Goal: Use online tool/utility: Use online tool/utility

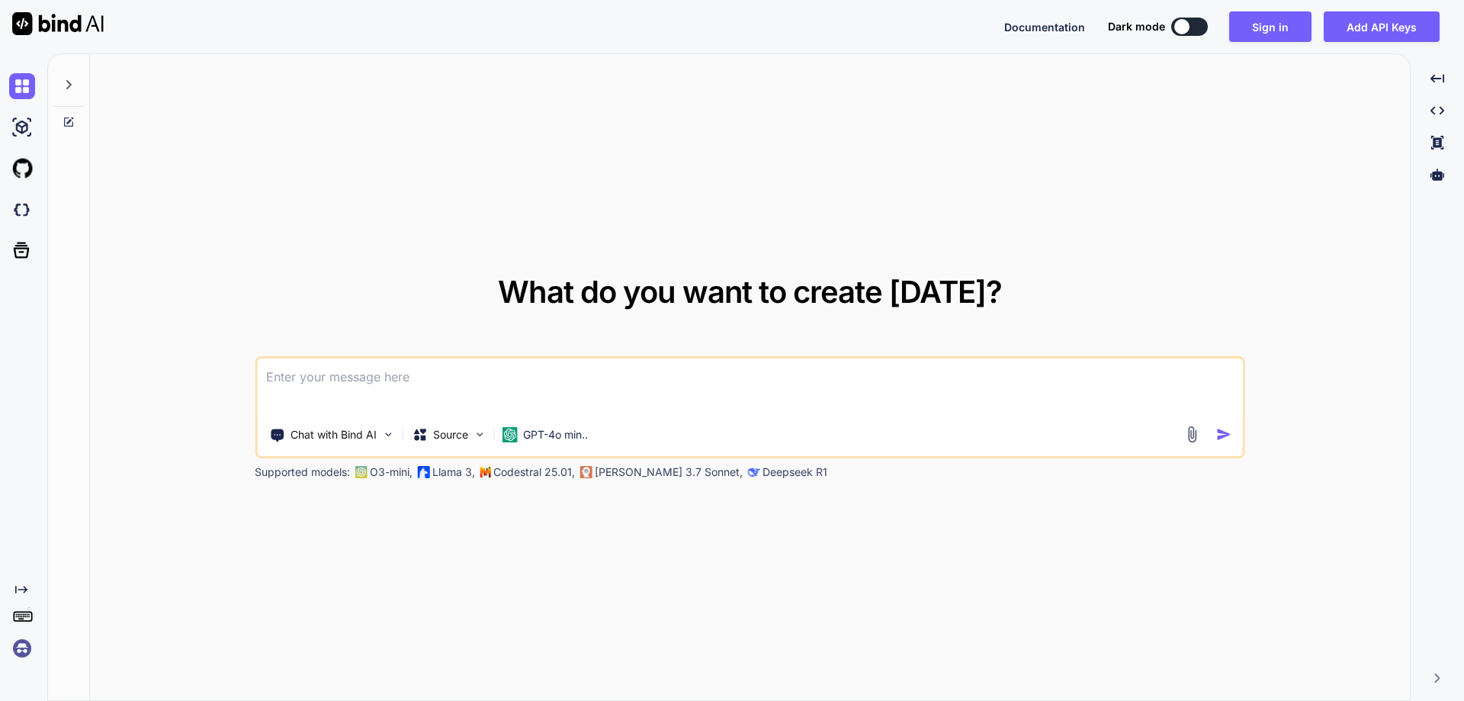
click at [635, 387] on textarea at bounding box center [750, 386] width 986 height 56
paste textarea
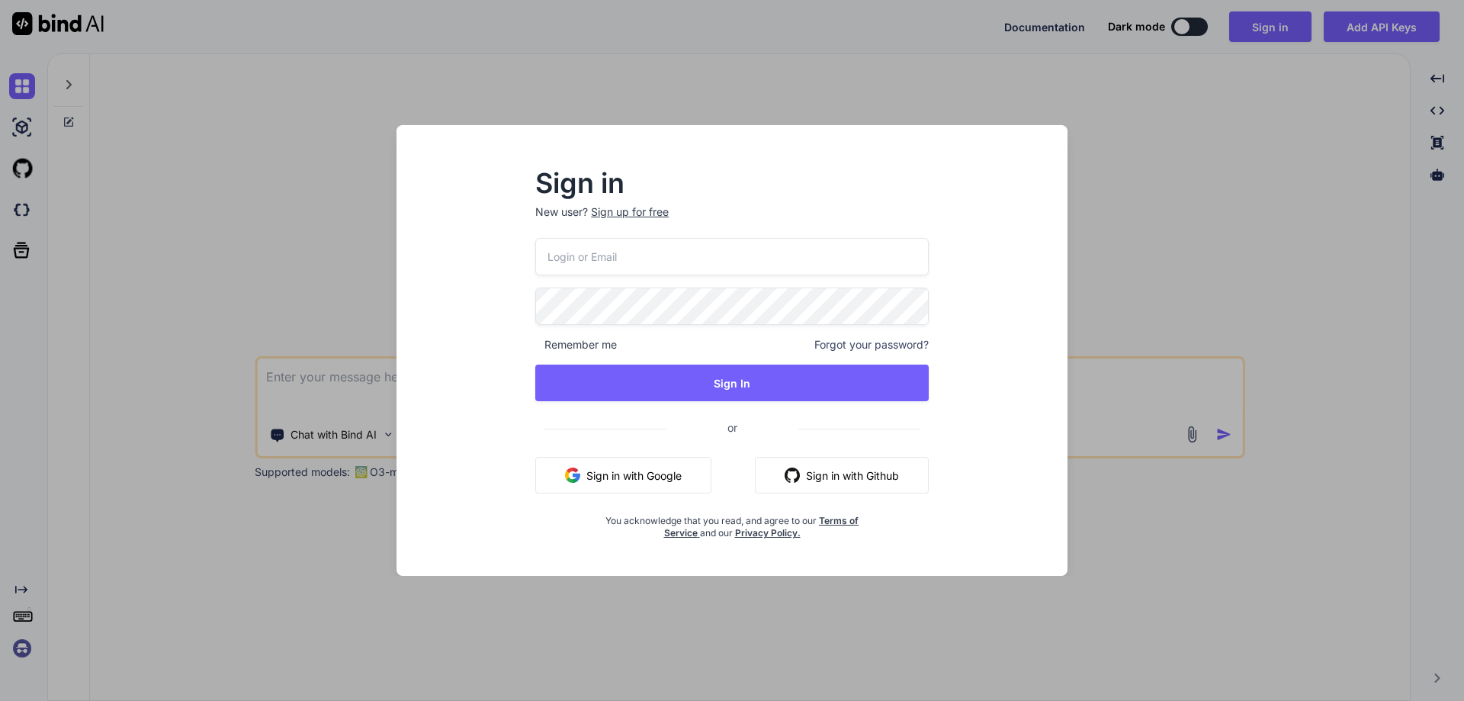
click at [666, 483] on button "Sign in with Google" at bounding box center [623, 475] width 176 height 37
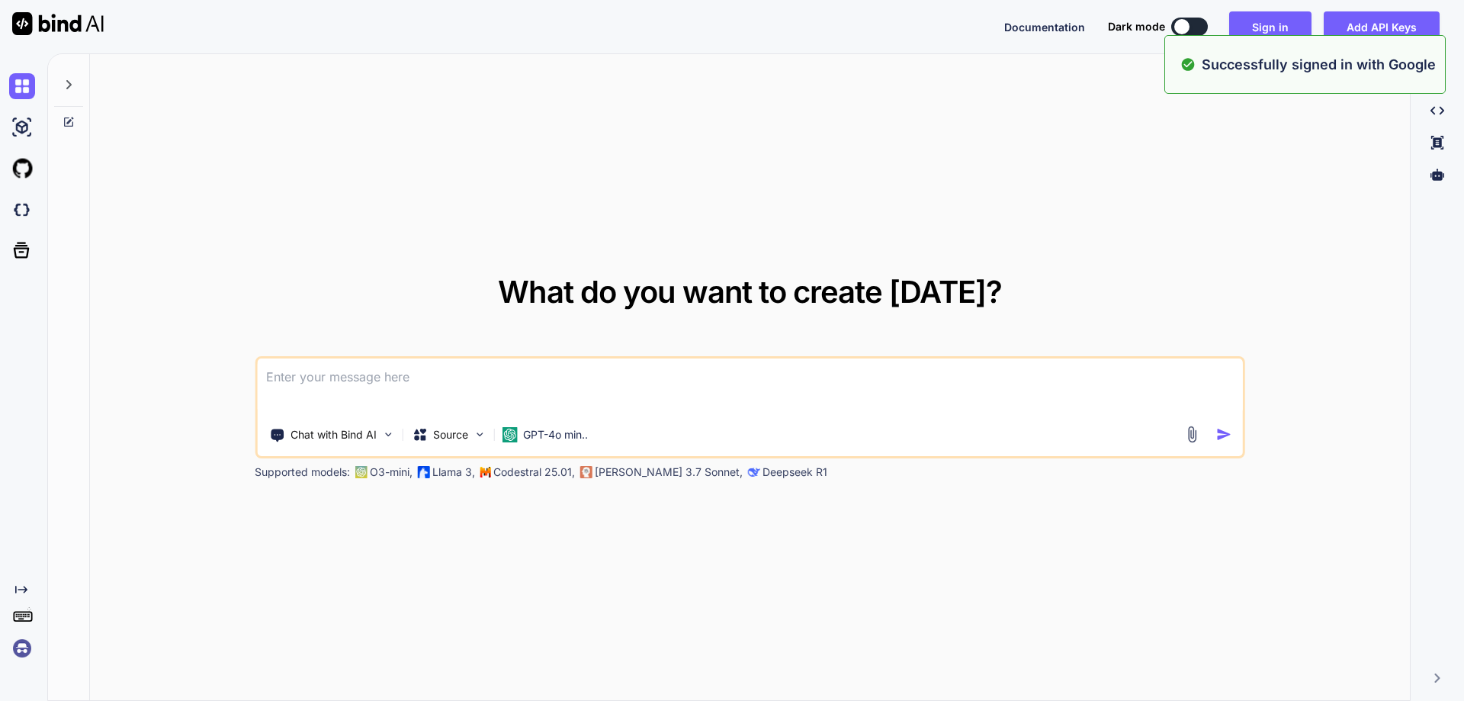
click at [719, 384] on textarea at bounding box center [750, 386] width 986 height 56
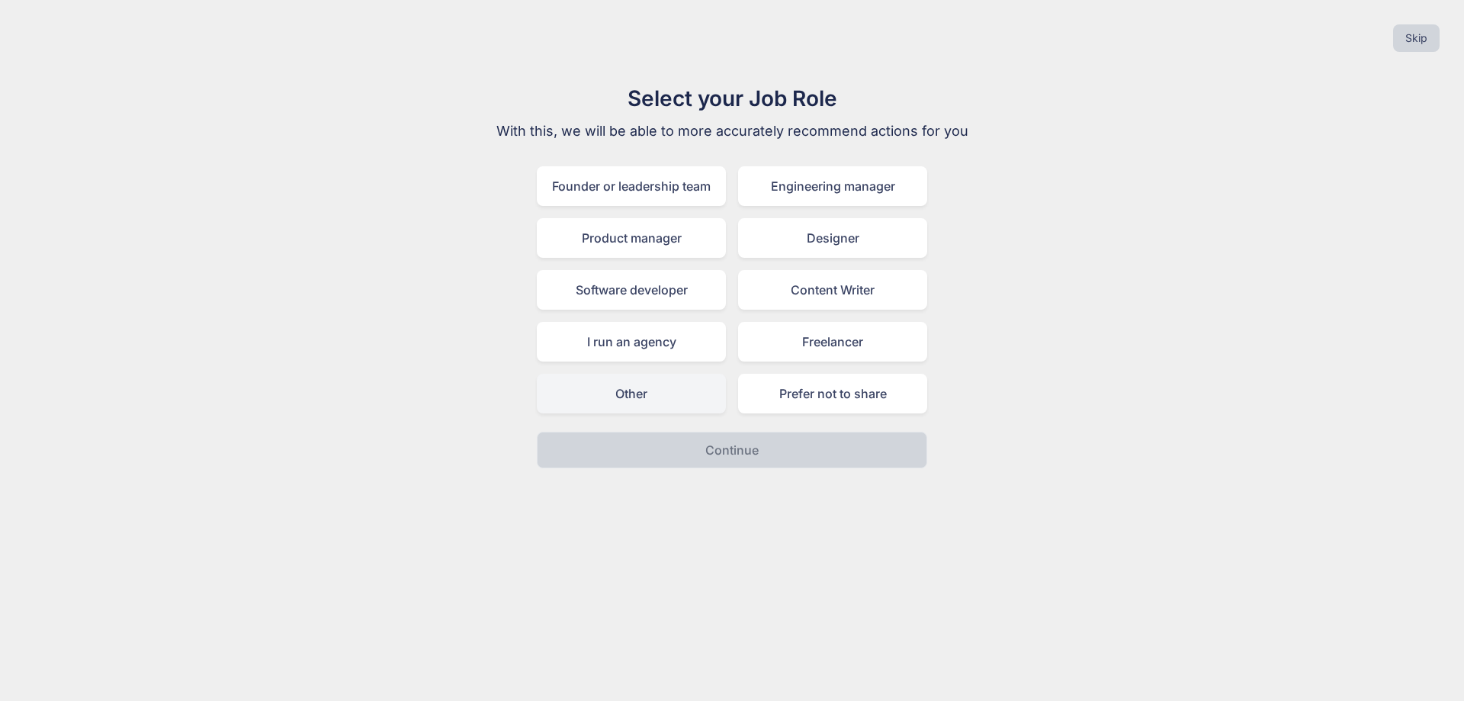
click at [673, 397] on div "Other" at bounding box center [631, 394] width 189 height 40
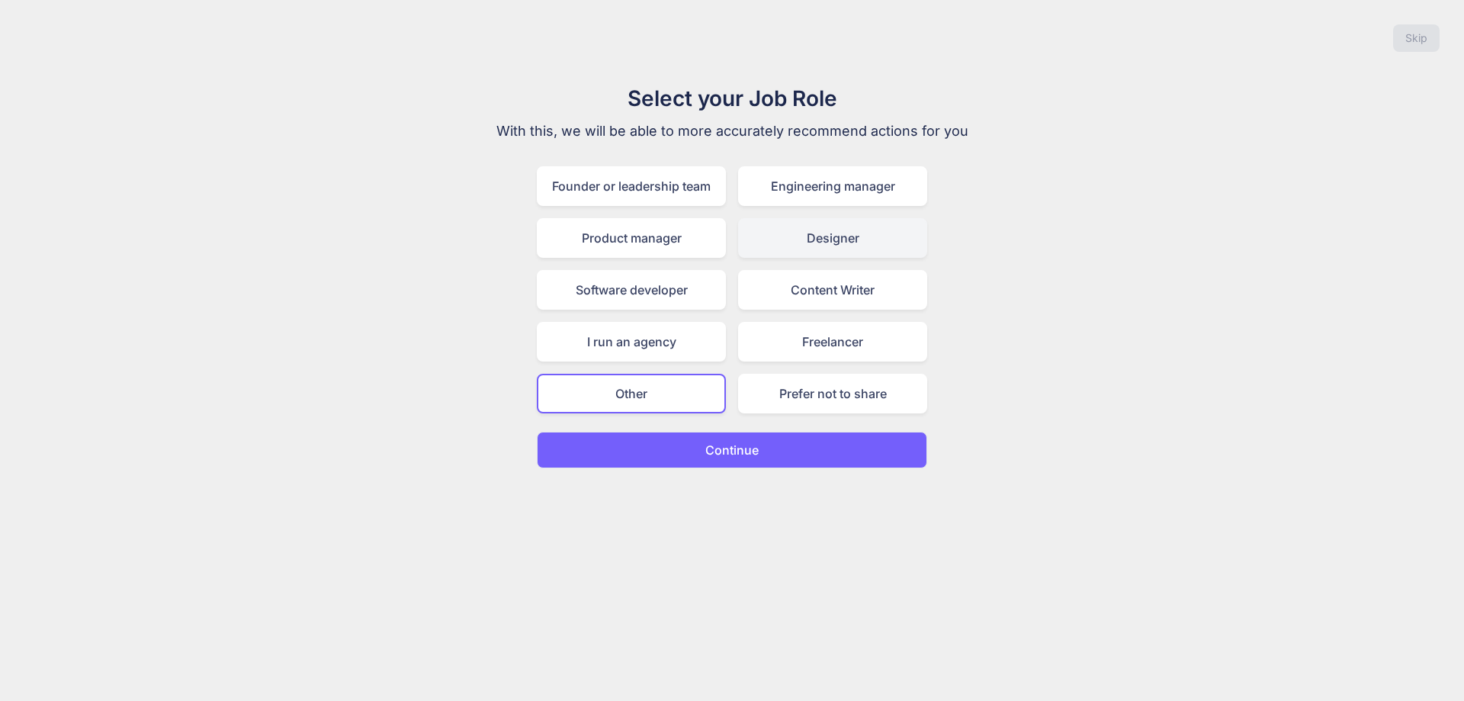
click at [908, 222] on div "Designer" at bounding box center [832, 238] width 189 height 40
click at [743, 439] on button "Continue" at bounding box center [732, 450] width 390 height 37
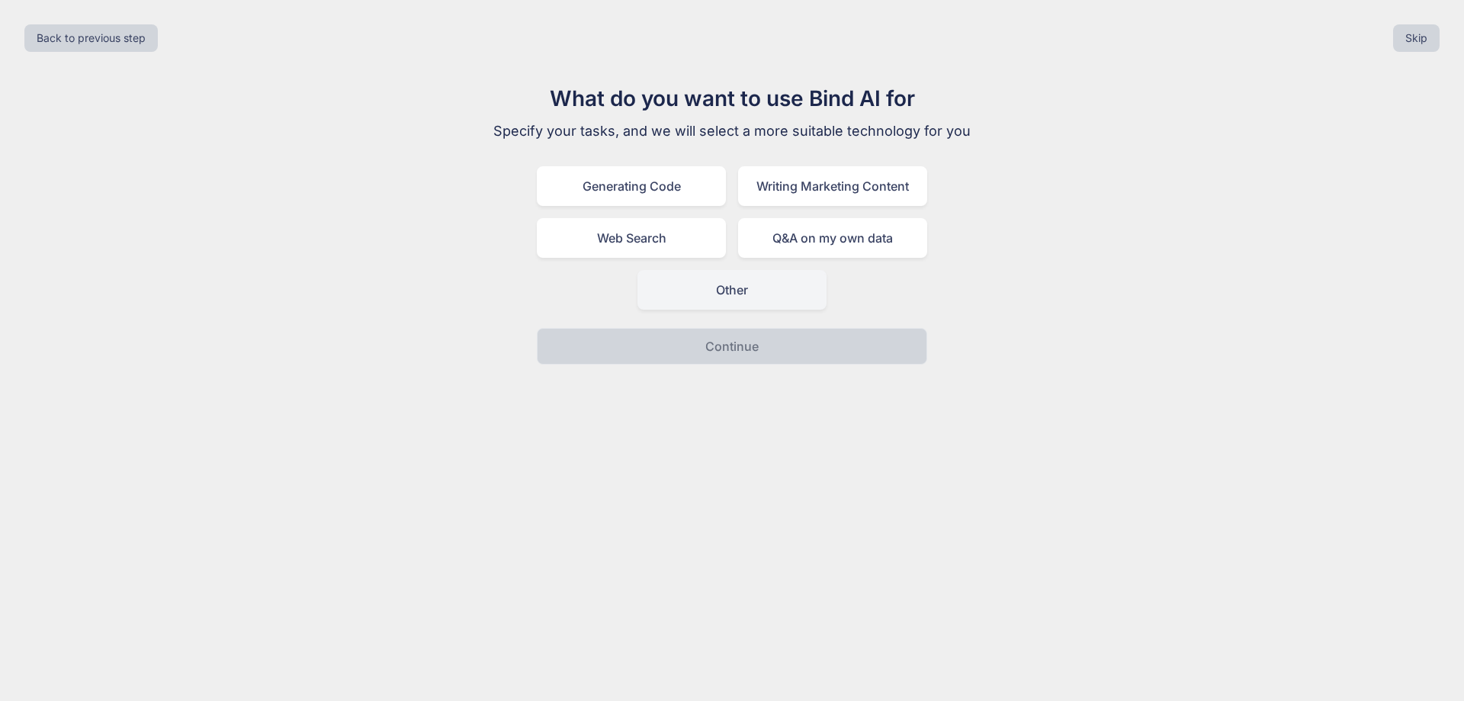
click at [728, 289] on div "Other" at bounding box center [732, 290] width 189 height 40
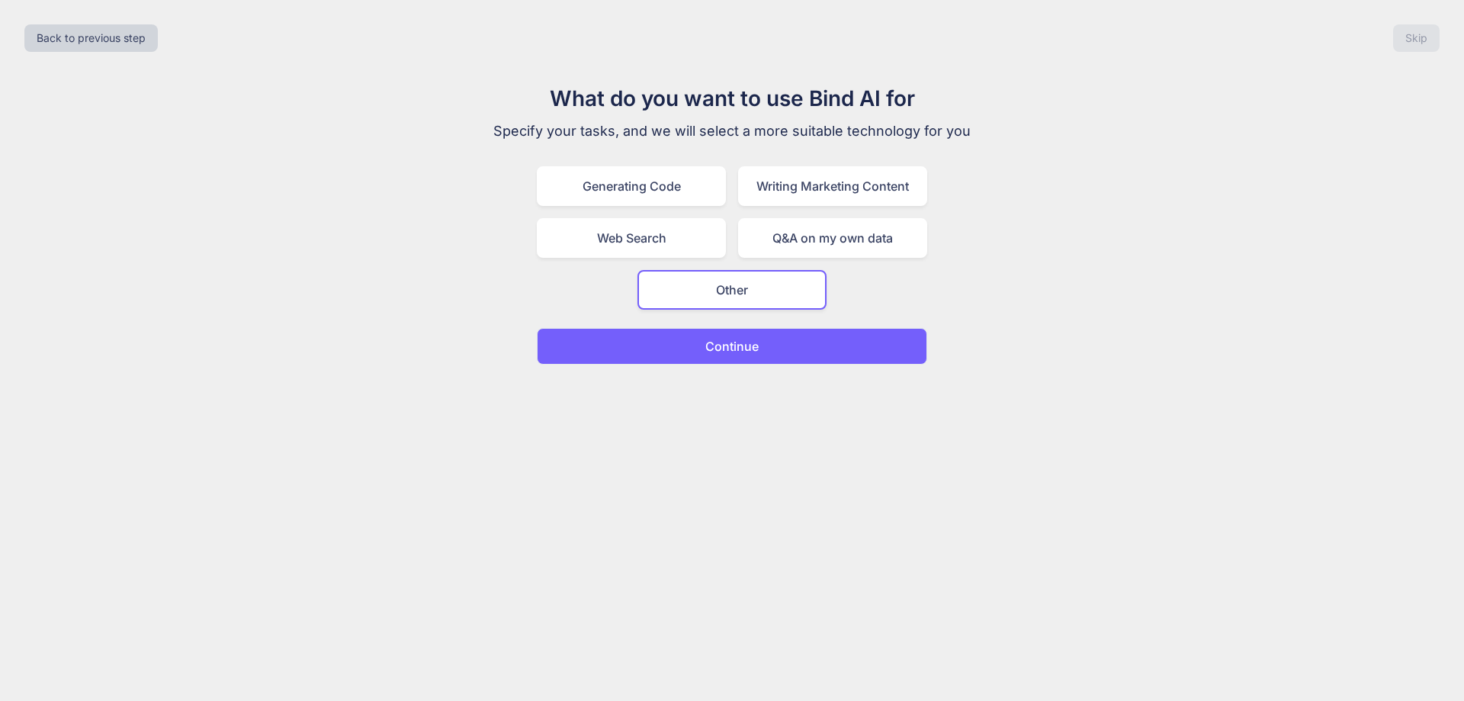
click at [736, 350] on p "Continue" at bounding box center [731, 346] width 53 height 18
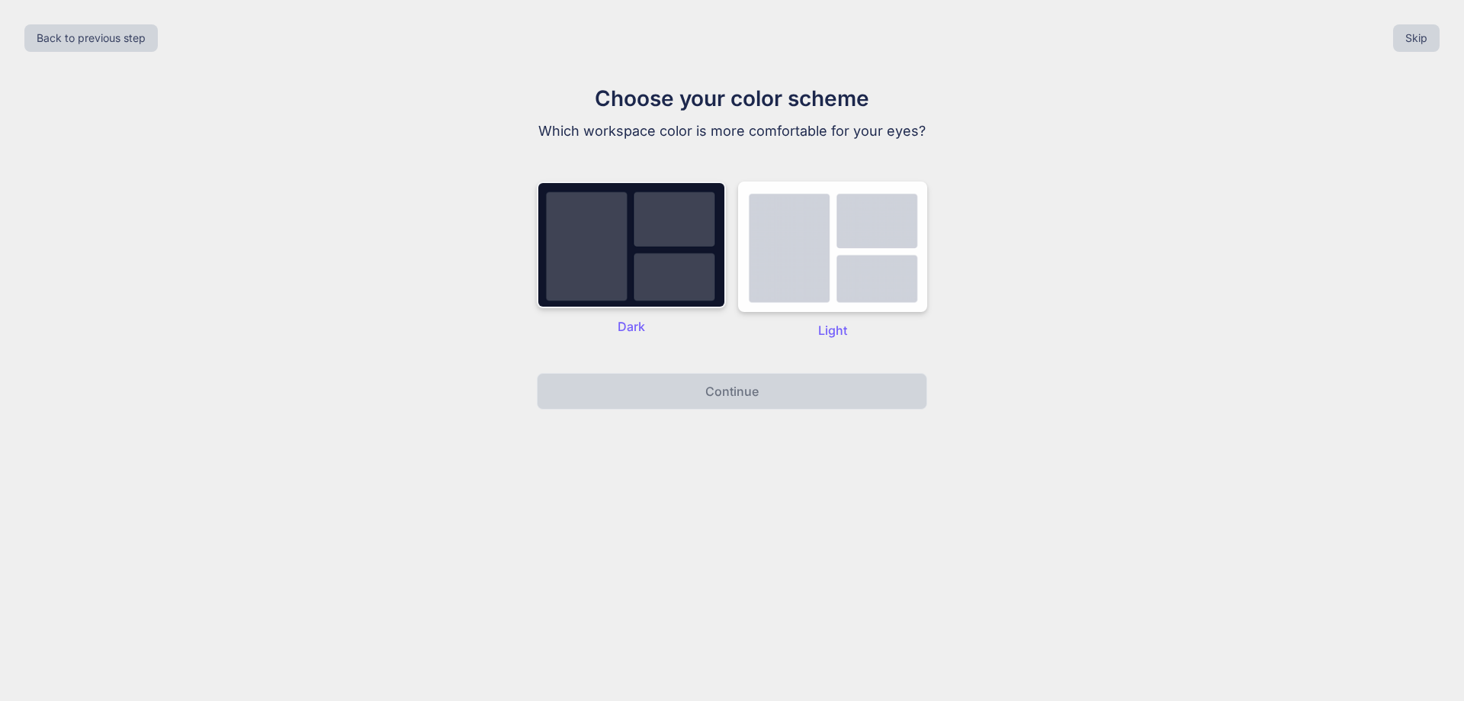
click at [684, 271] on img at bounding box center [631, 245] width 189 height 127
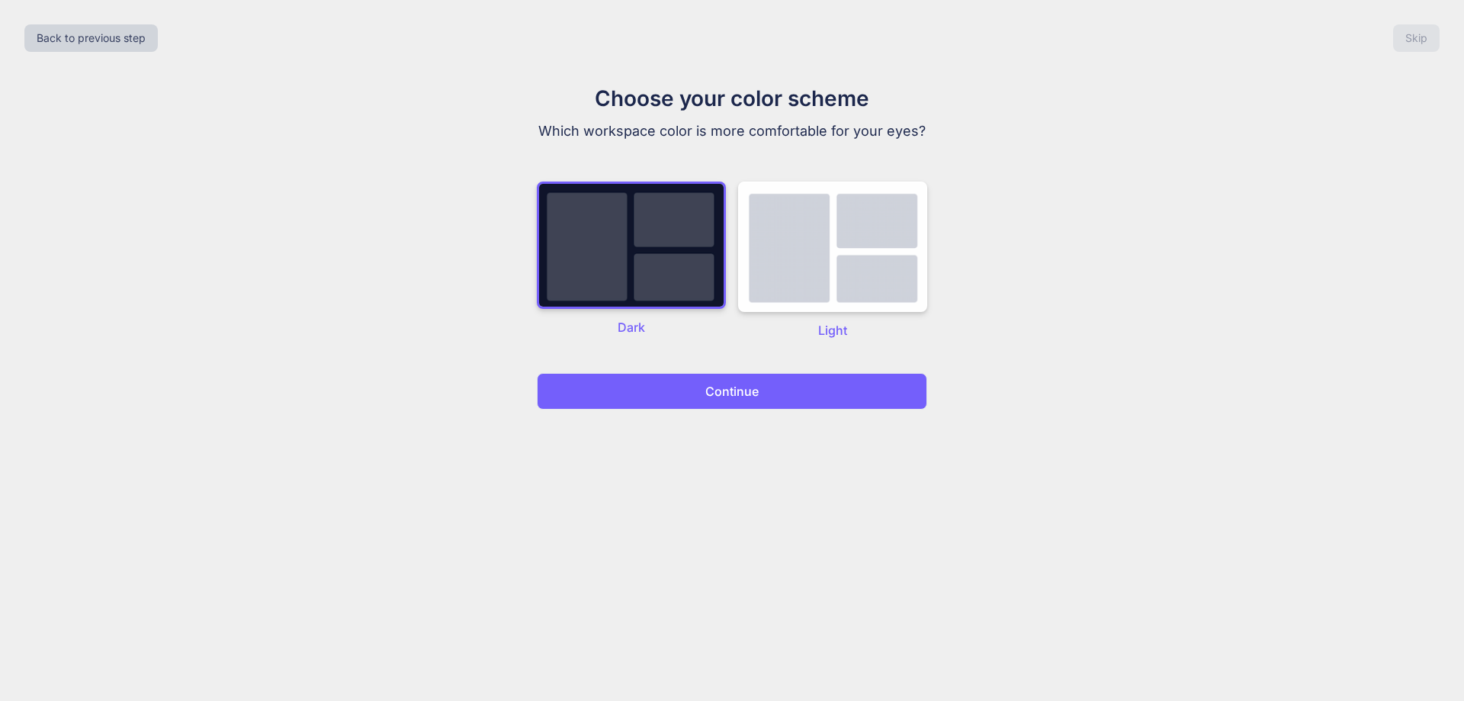
click at [766, 394] on button "Continue" at bounding box center [732, 391] width 390 height 37
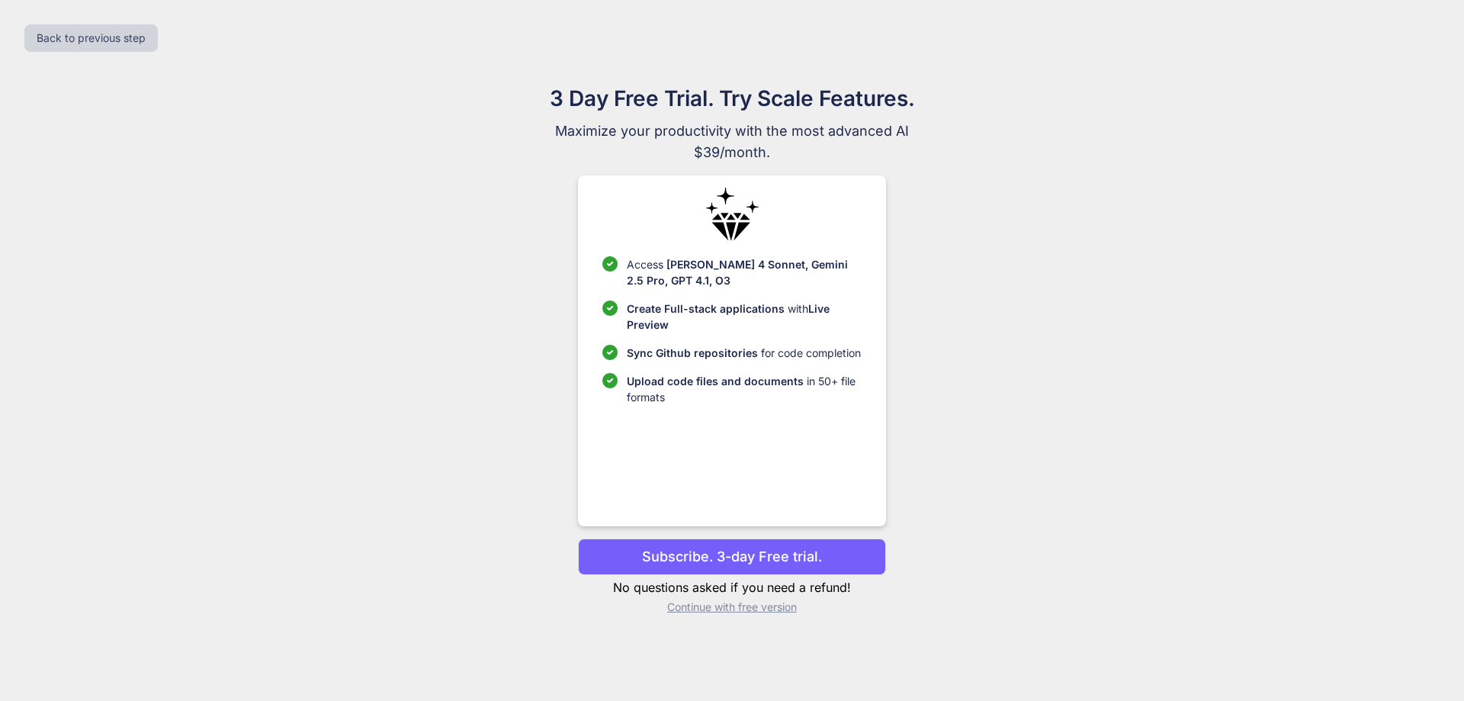
click at [747, 603] on p "Continue with free version" at bounding box center [731, 606] width 307 height 15
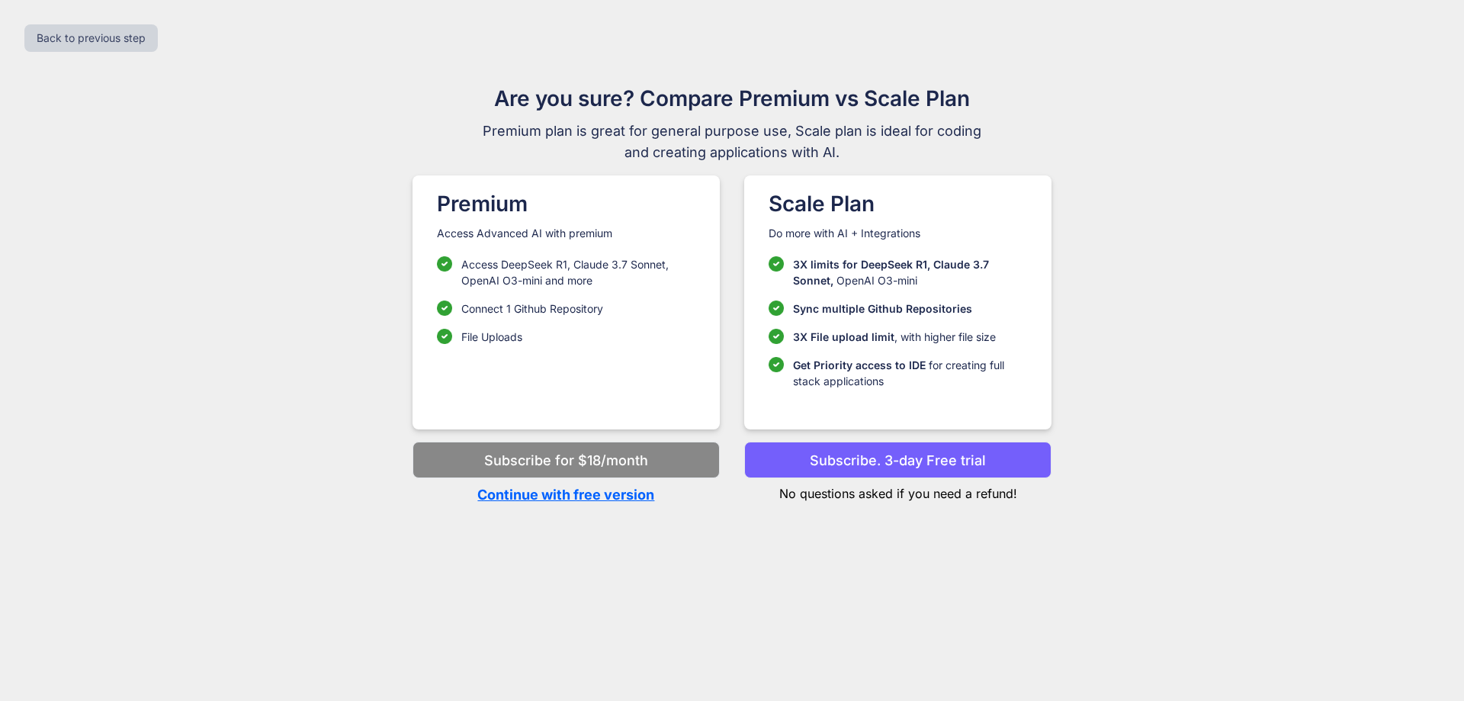
click at [606, 495] on p "Continue with free version" at bounding box center [566, 494] width 307 height 21
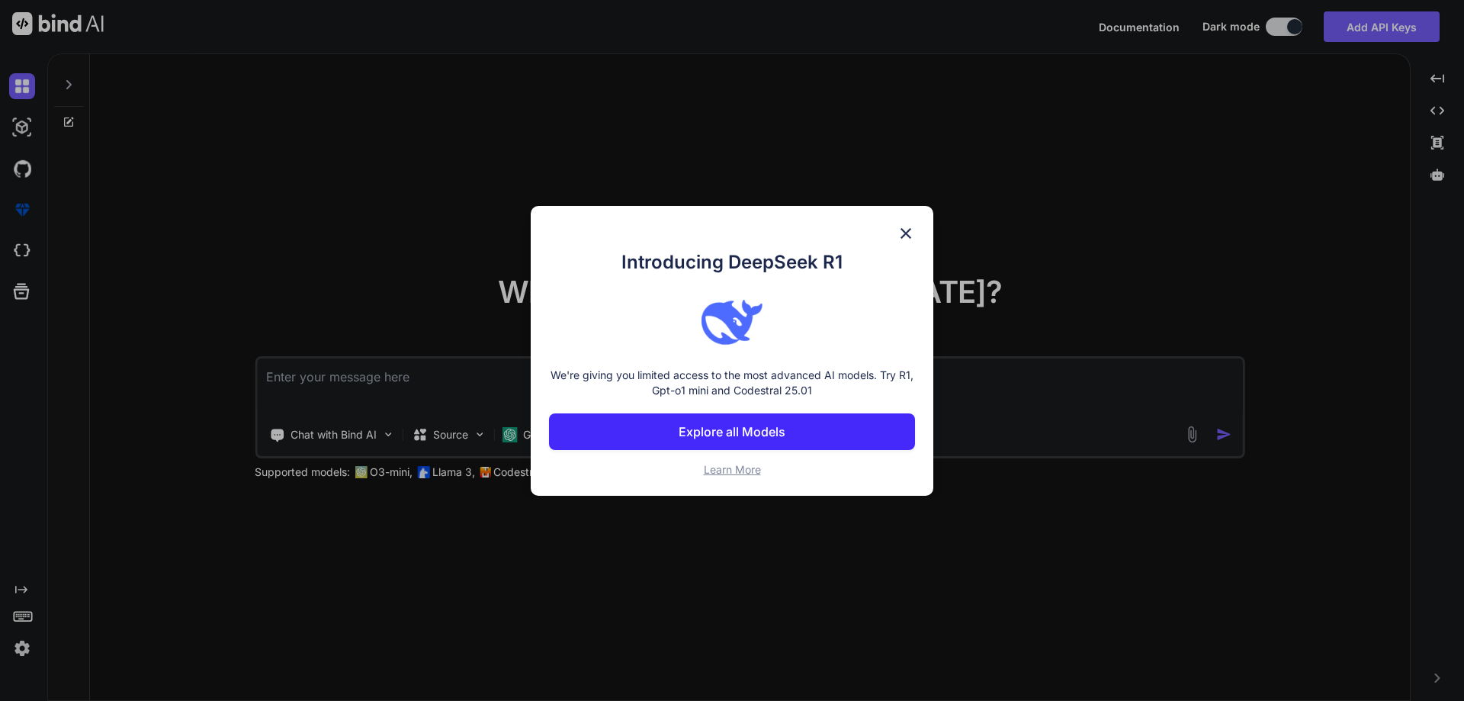
click at [893, 233] on div "Introducing DeepSeek R1 We're giving you limited access to the most advanced AI…" at bounding box center [732, 351] width 403 height 290
click at [911, 232] on img at bounding box center [906, 233] width 18 height 18
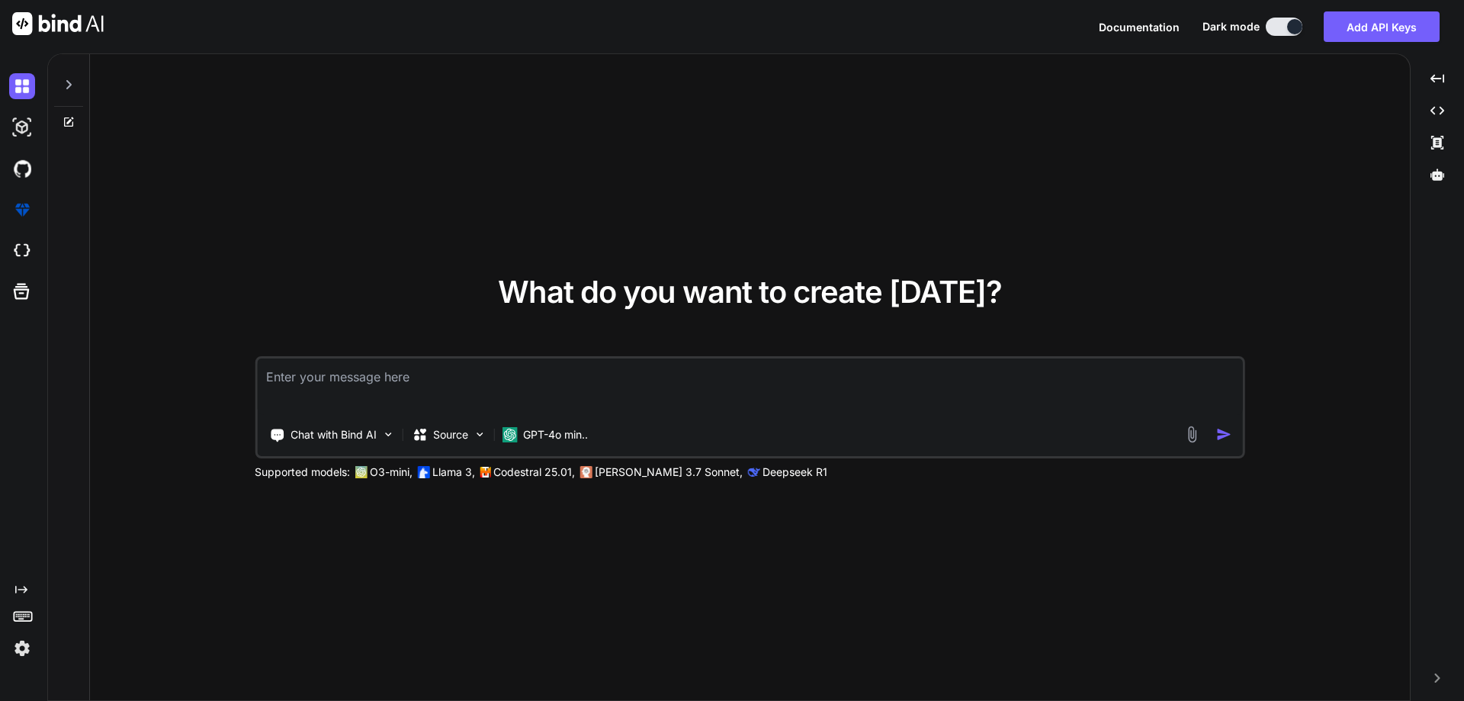
click at [784, 377] on textarea at bounding box center [750, 386] width 986 height 56
paste textarea "lorem ipsumdol sitam co adipis elitsed d eiusmo temp inci ut labore, etdo magna…"
type textarea "x"
type textarea "lorem ipsumdol sitam co adipis elitsed d eiusmo temp inci ut labore, etdo magna…"
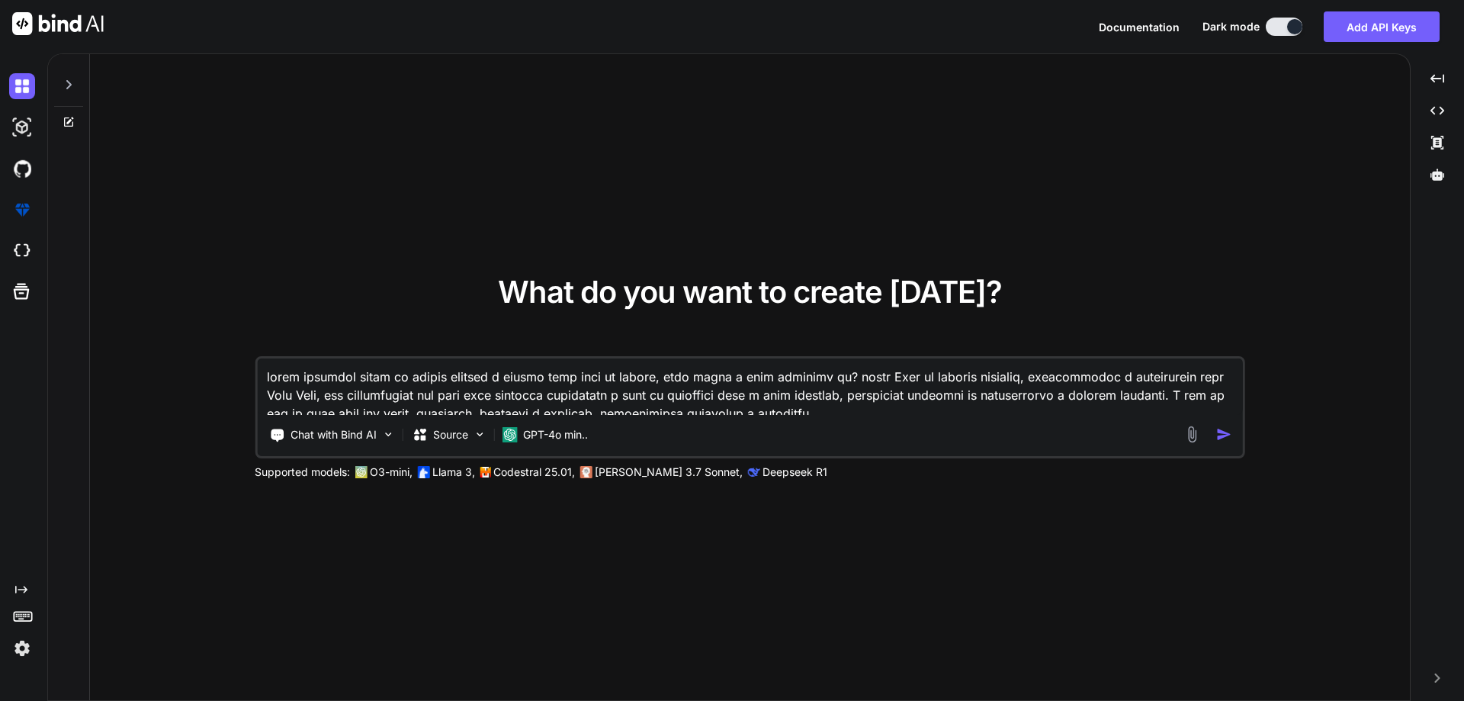
scroll to position [1412, 0]
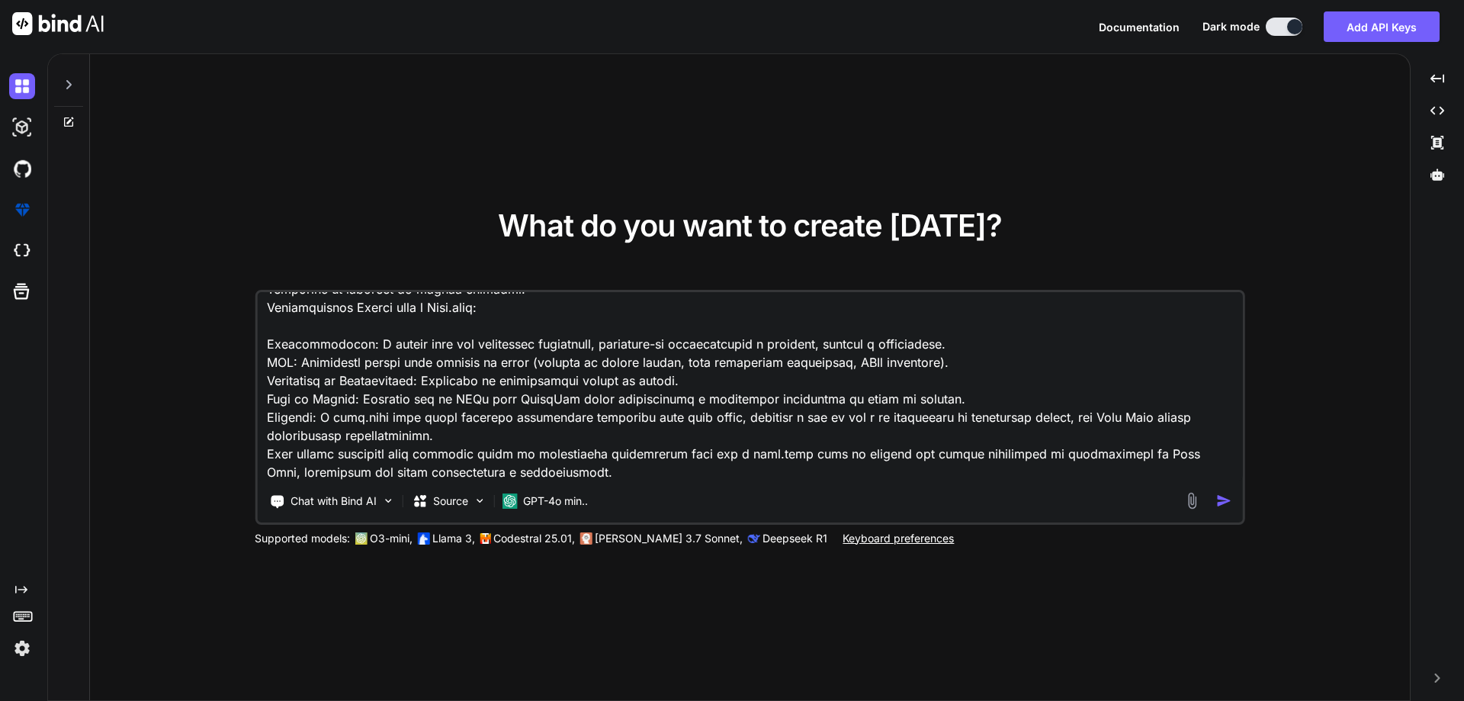
type textarea "x"
type textarea "lorem ipsumdol sitam co adipis elitsed d eiusmo temp inci ut labore, etdo magna…"
click at [477, 464] on textarea at bounding box center [750, 386] width 986 height 189
drag, startPoint x: 503, startPoint y: 436, endPoint x: 518, endPoint y: 433, distance: 14.8
click at [507, 435] on textarea at bounding box center [750, 386] width 986 height 189
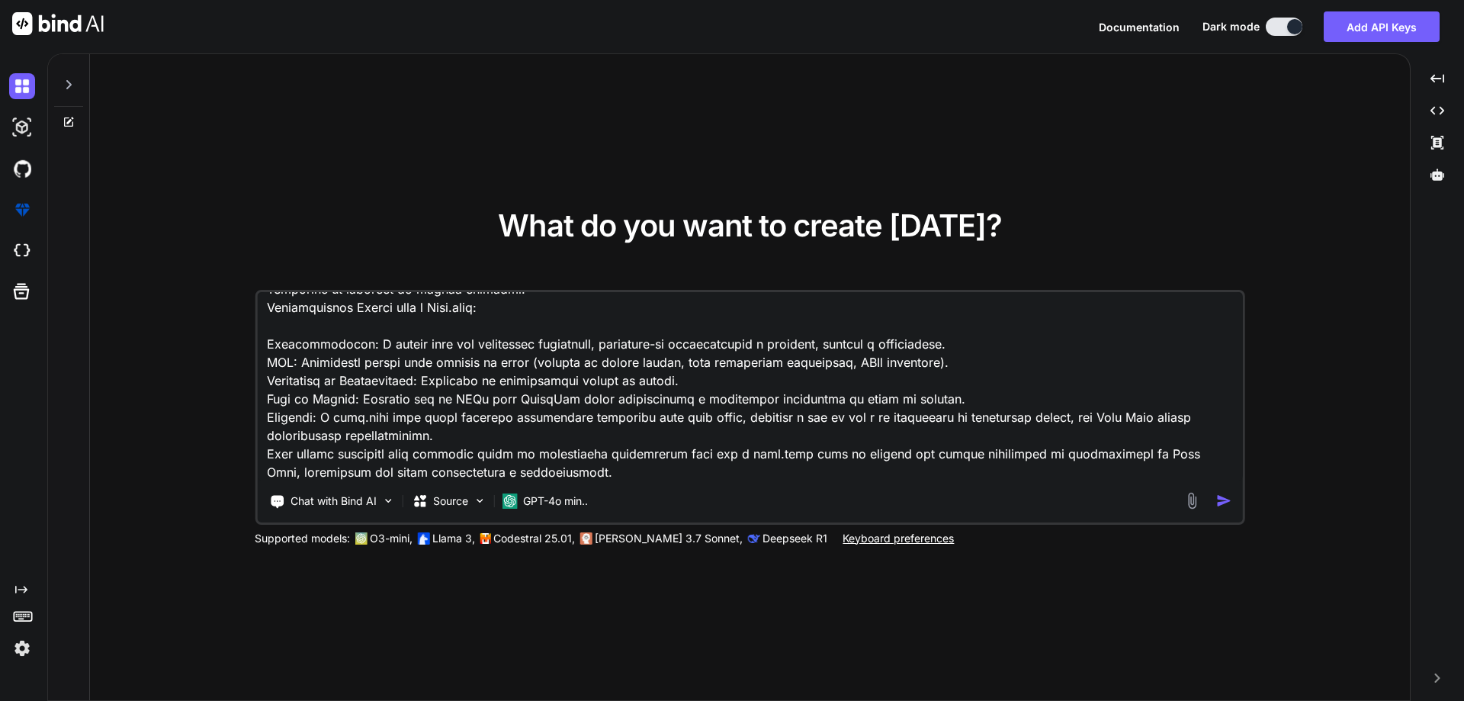
click at [637, 413] on textarea at bounding box center [750, 386] width 986 height 189
drag, startPoint x: 637, startPoint y: 413, endPoint x: 702, endPoint y: 418, distance: 65.8
click at [646, 413] on textarea at bounding box center [750, 386] width 986 height 189
paste textarea
type textarea "x"
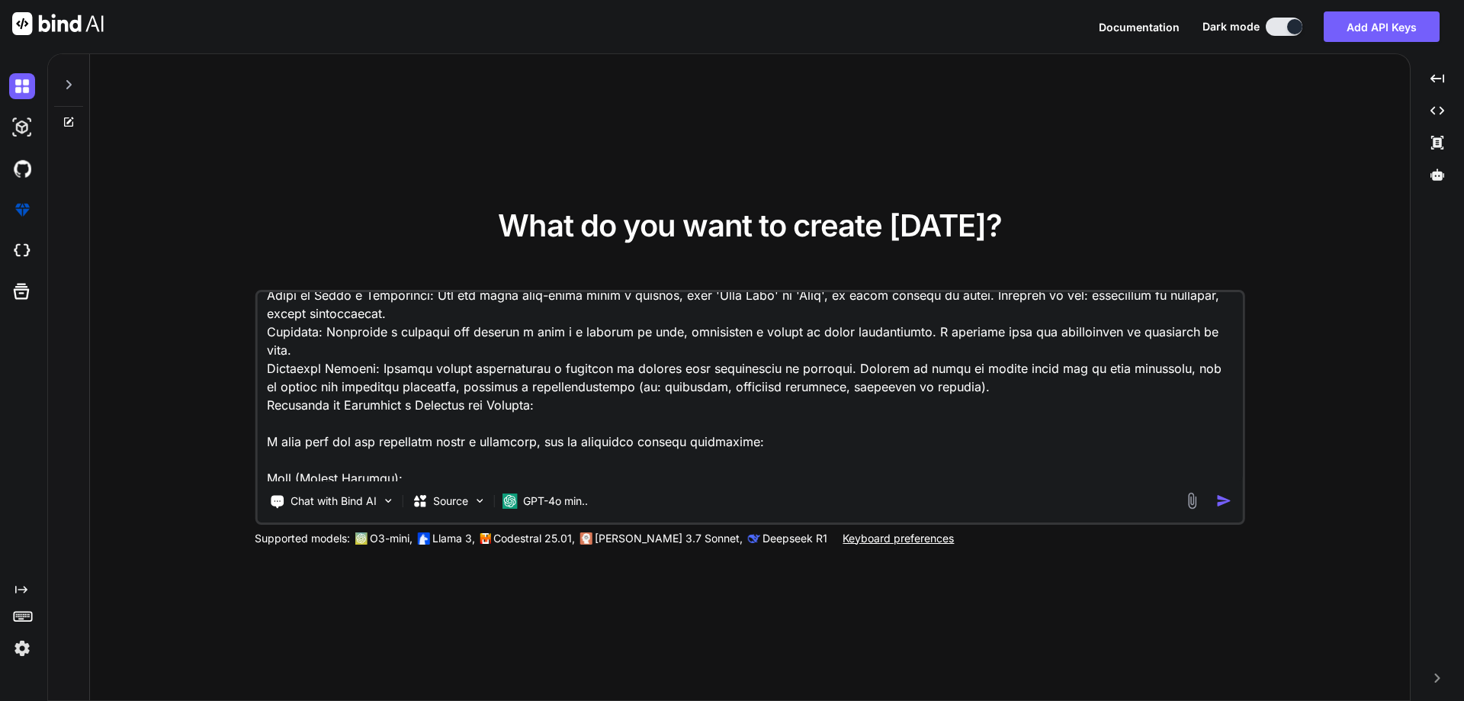
scroll to position [0, 0]
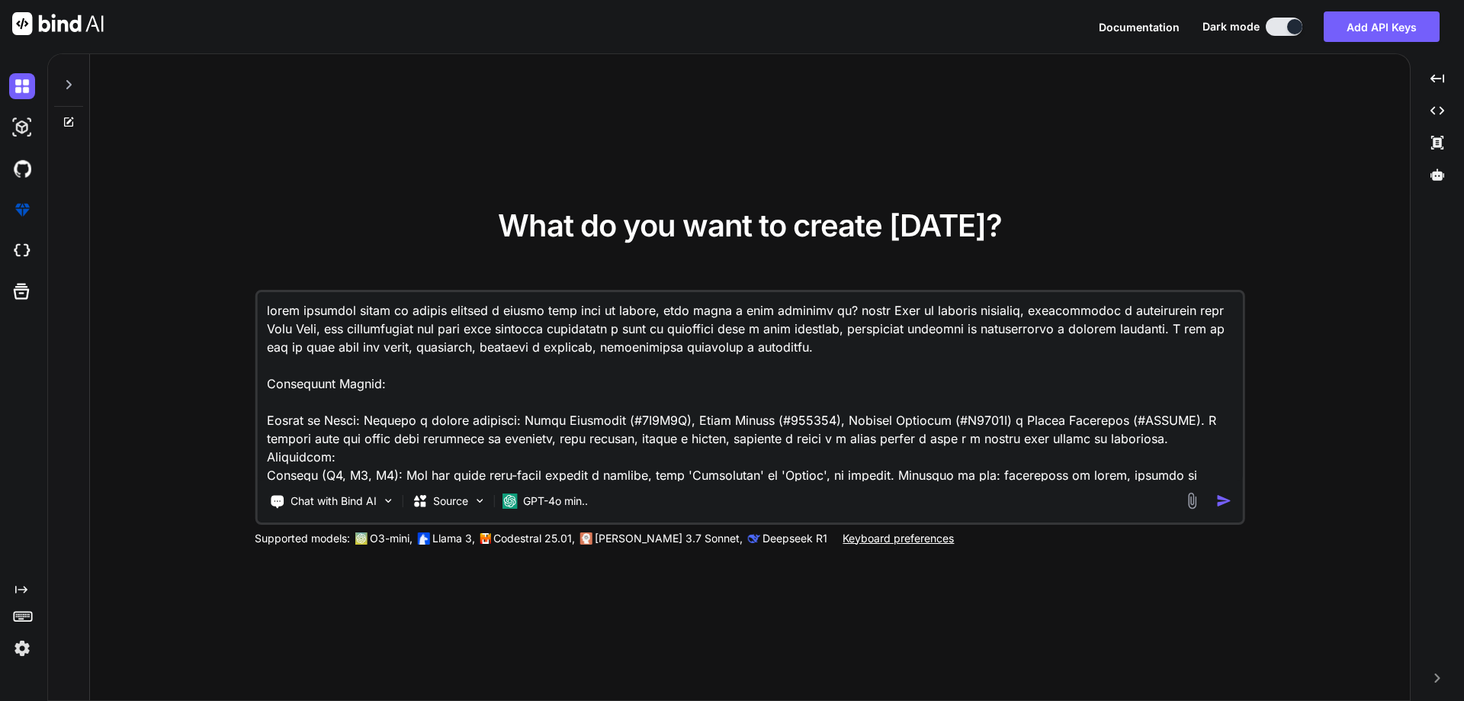
type textarea "lorem ipsumdol sitam co adipis elitsed d eiusmo temp inci ut labore, etdo magna…"
click at [1193, 508] on img at bounding box center [1193, 501] width 18 height 18
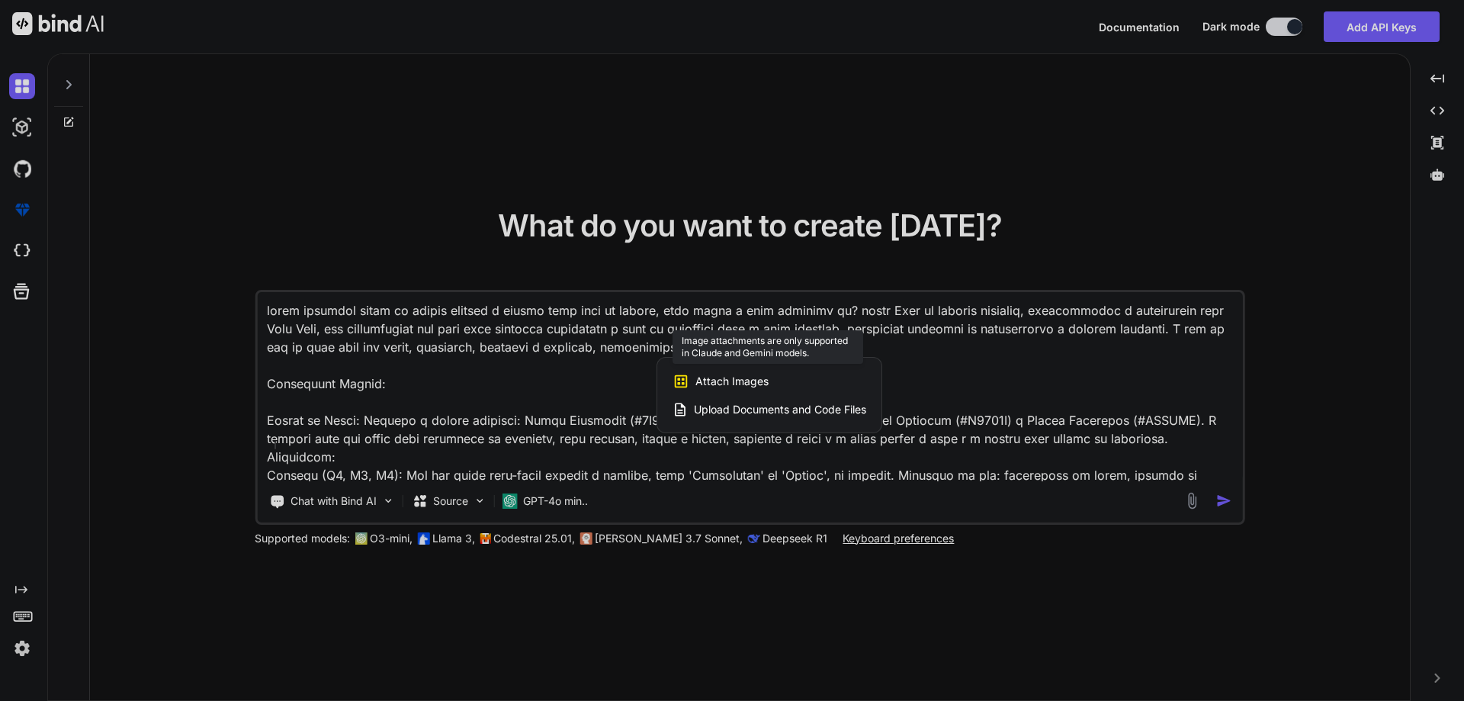
click at [731, 377] on span "Attach Images" at bounding box center [732, 381] width 73 height 15
click at [763, 374] on span "Attach Images" at bounding box center [732, 381] width 73 height 15
click at [766, 382] on span "Attach Images" at bounding box center [732, 381] width 73 height 15
click at [748, 411] on span "Upload Documents and Code Files" at bounding box center [780, 409] width 172 height 15
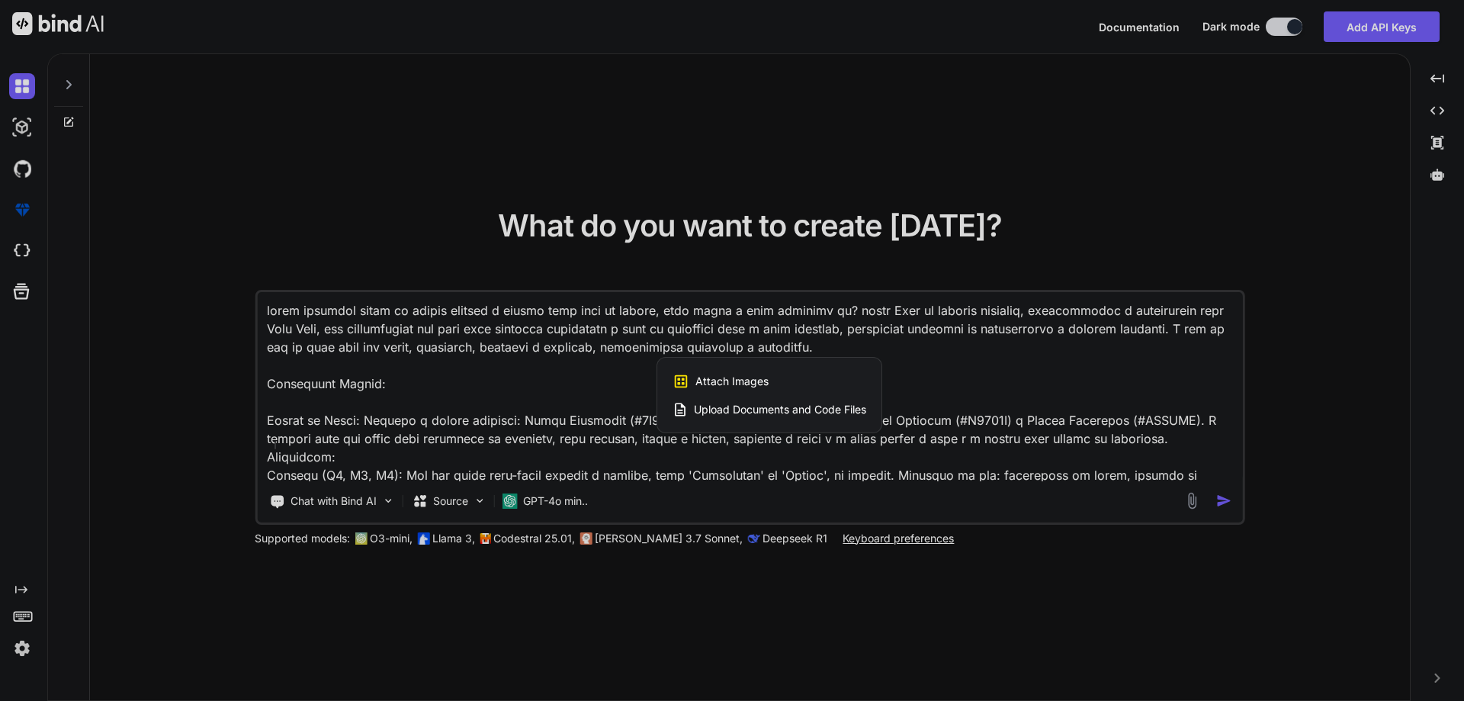
type textarea "x"
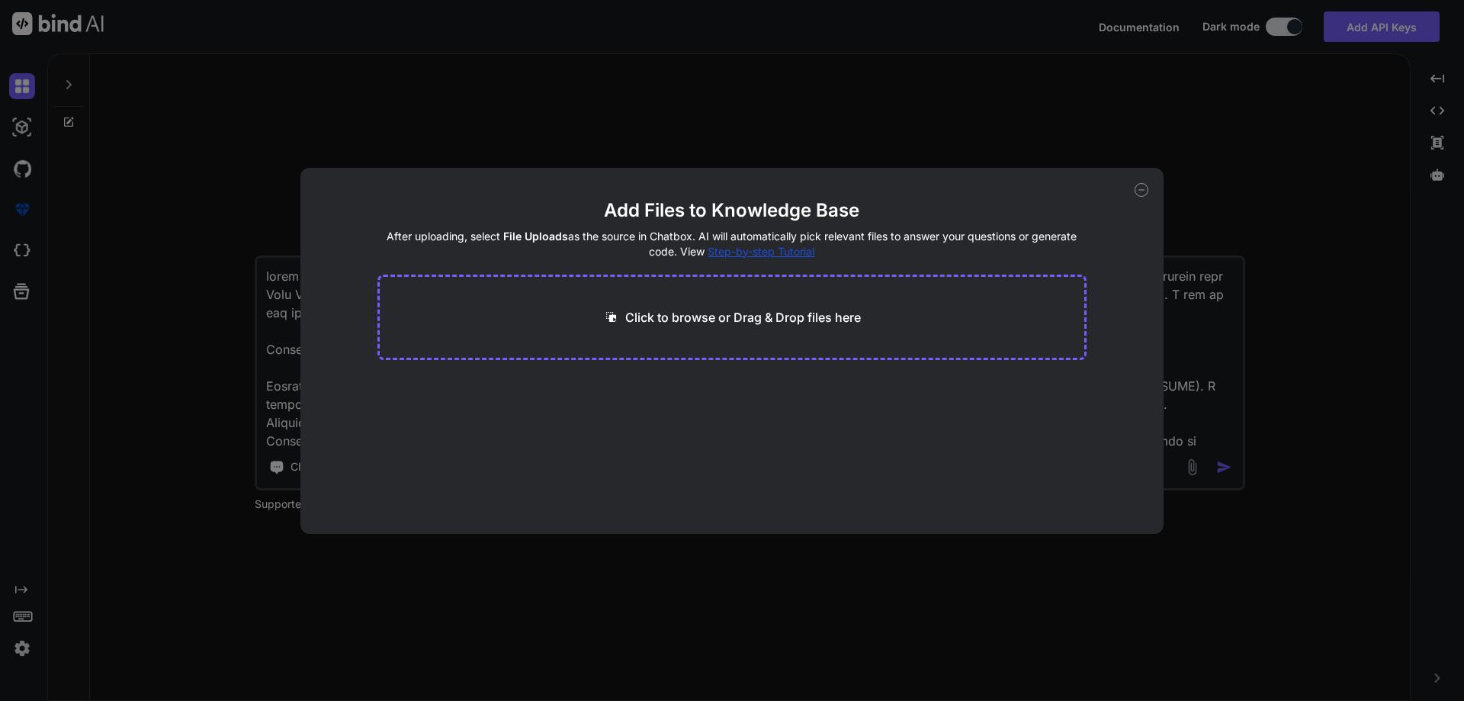
click at [760, 332] on div "Click to browse or Drag & Drop files here" at bounding box center [732, 317] width 710 height 85
click at [669, 318] on p "Click to browse or Drag & Drop files here" at bounding box center [743, 317] width 236 height 18
type input "C:\fakepath\01.png"
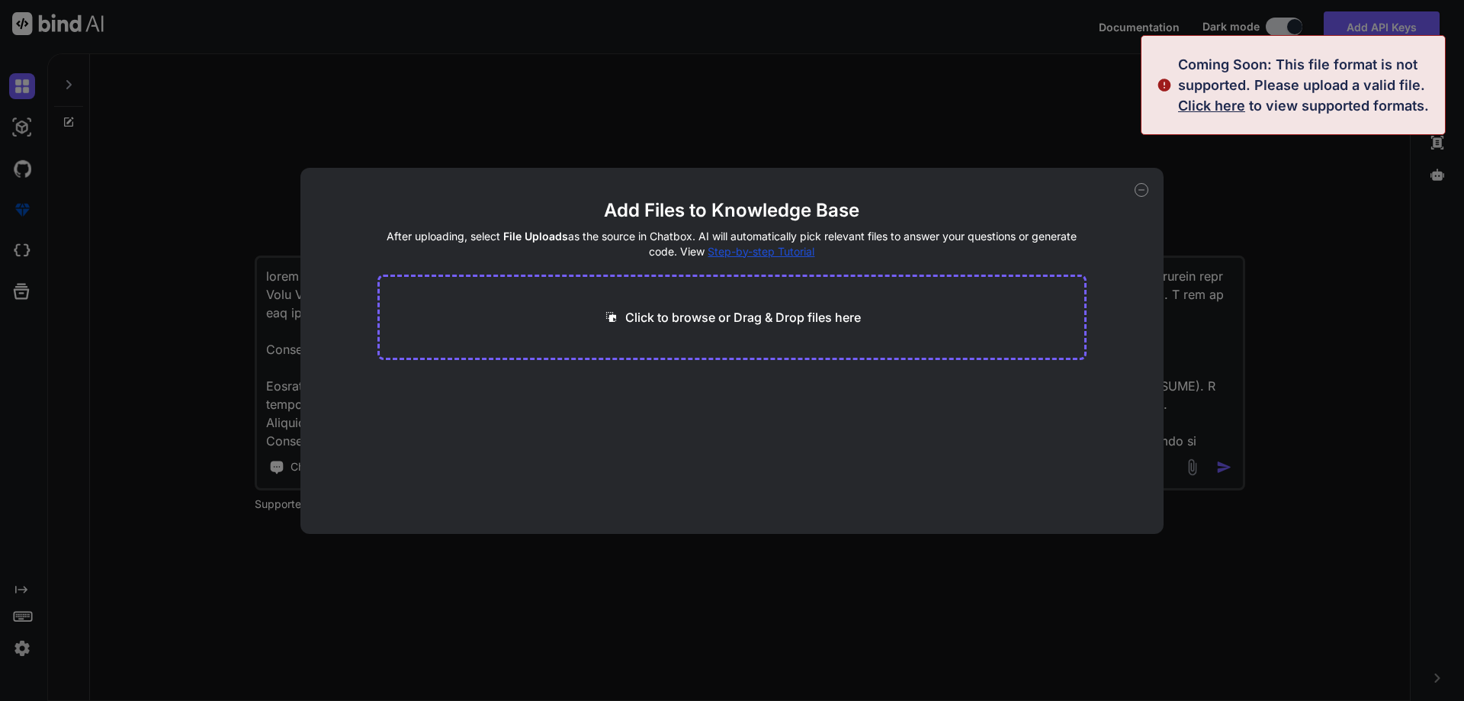
click at [1147, 188] on icon at bounding box center [1142, 190] width 14 height 14
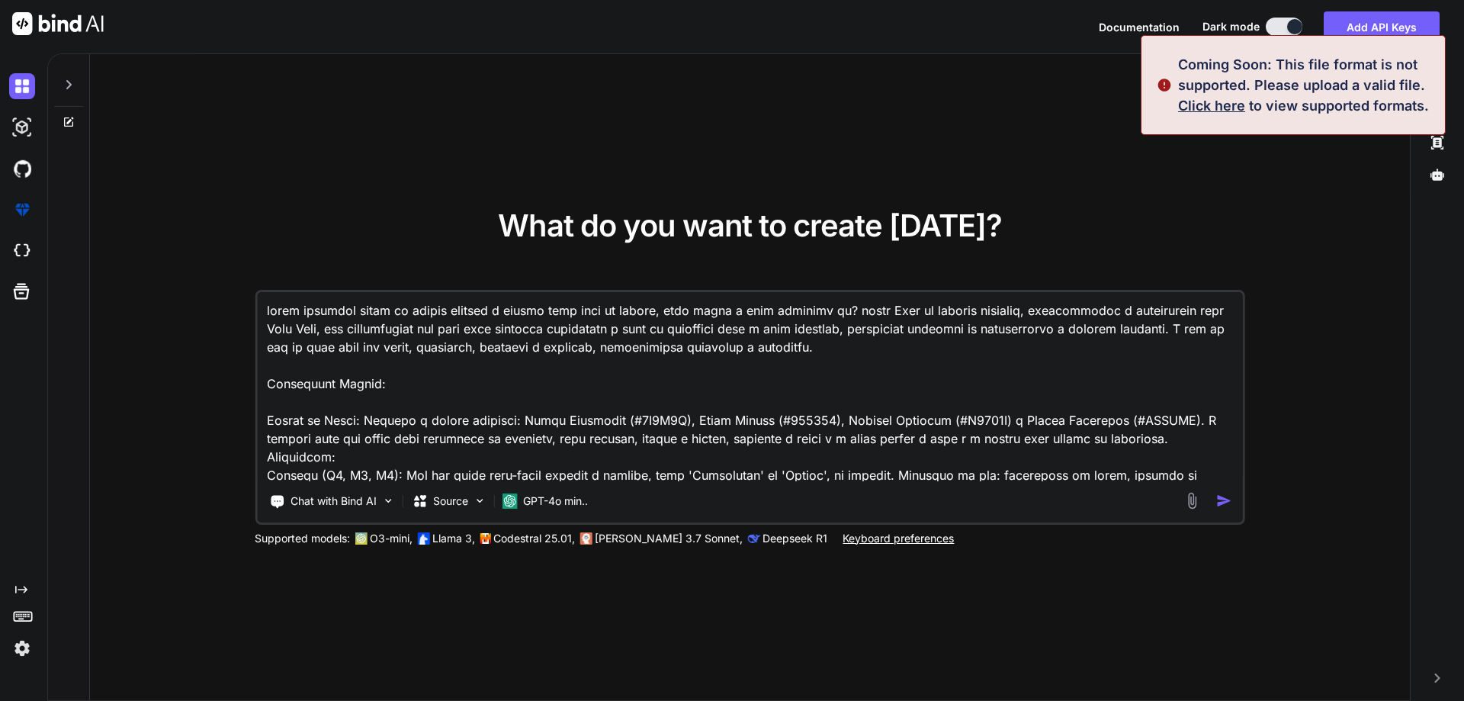
click at [1222, 506] on img "button" at bounding box center [1224, 501] width 16 height 16
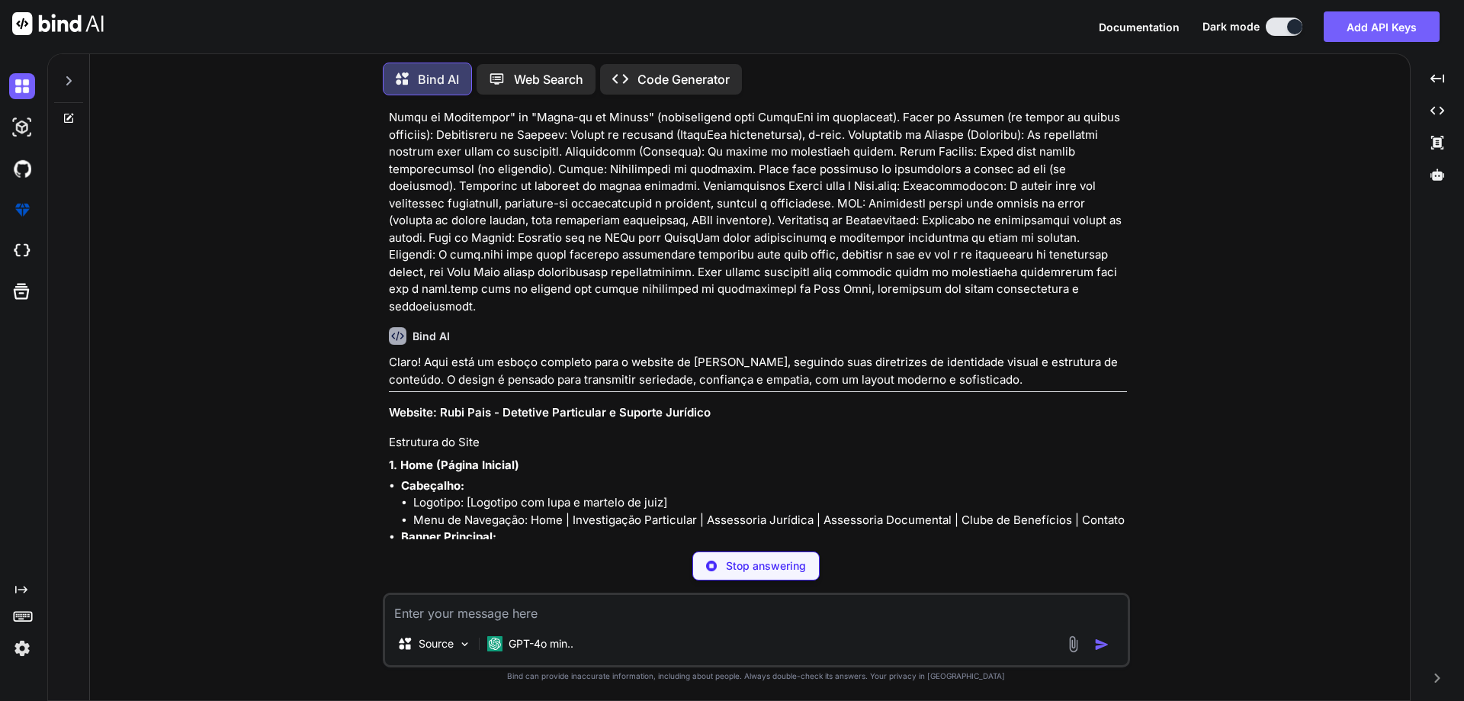
scroll to position [340, 0]
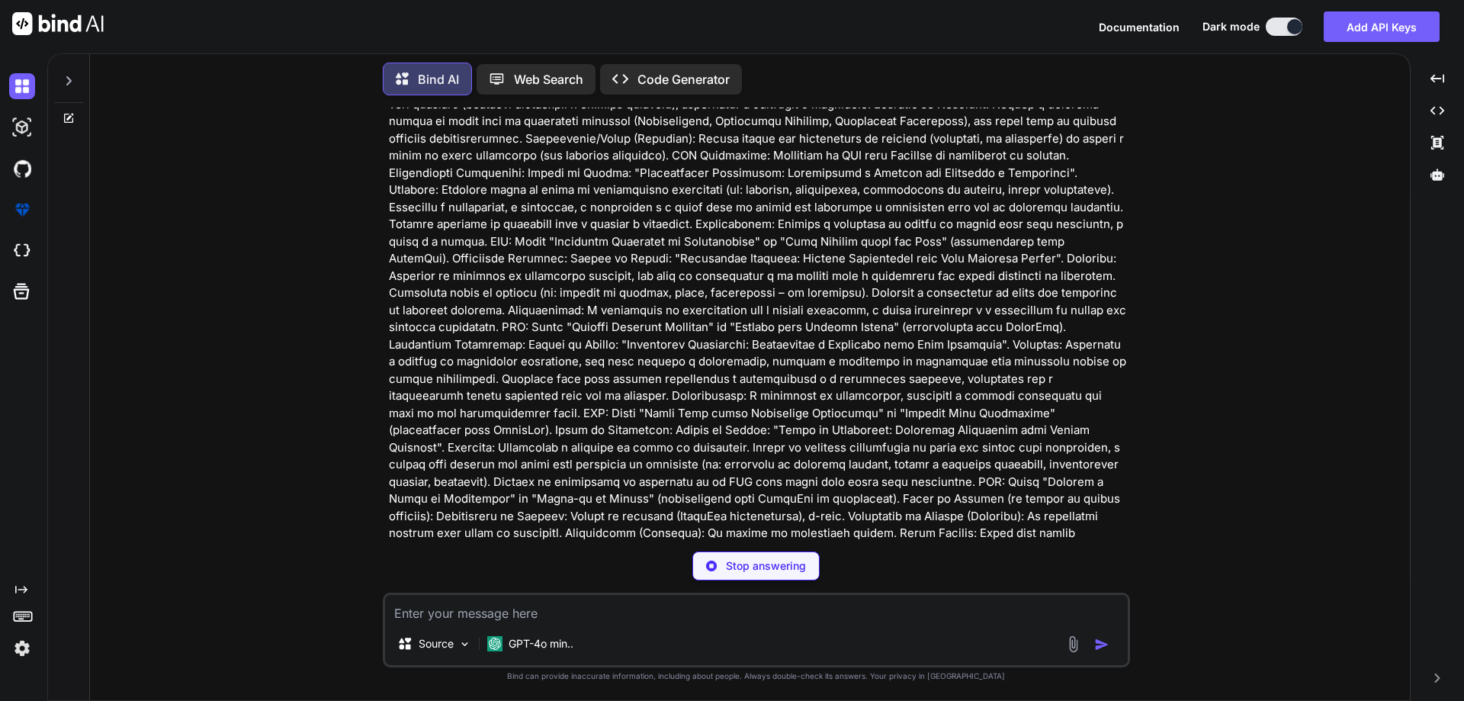
click at [656, 75] on p "Code Generator" at bounding box center [684, 79] width 92 height 18
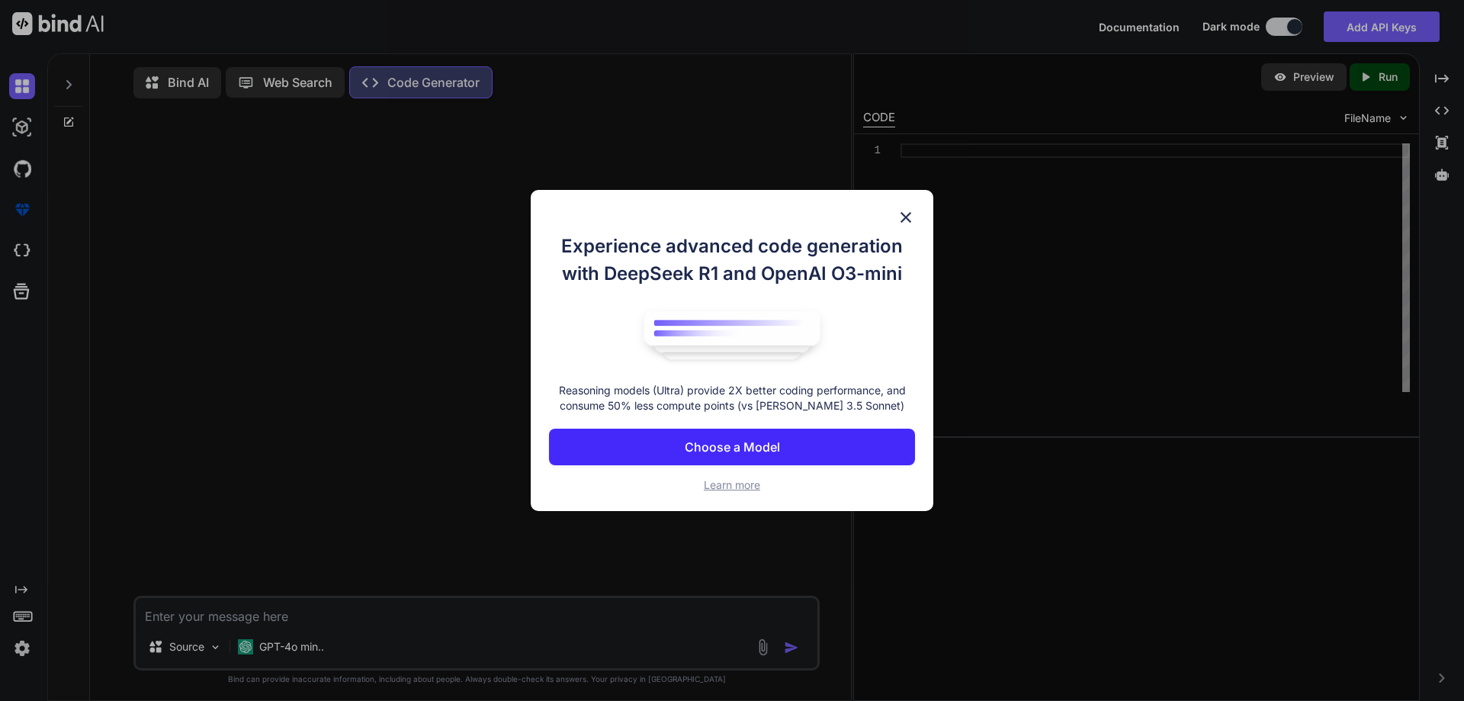
click at [915, 217] on div "Experience advanced code generation with DeepSeek R1 and OpenAI O3-mini Reasoni…" at bounding box center [732, 351] width 403 height 322
click at [182, 90] on div "Experience advanced code generation with DeepSeek R1 and OpenAI O3-mini Reasoni…" at bounding box center [732, 350] width 1464 height 701
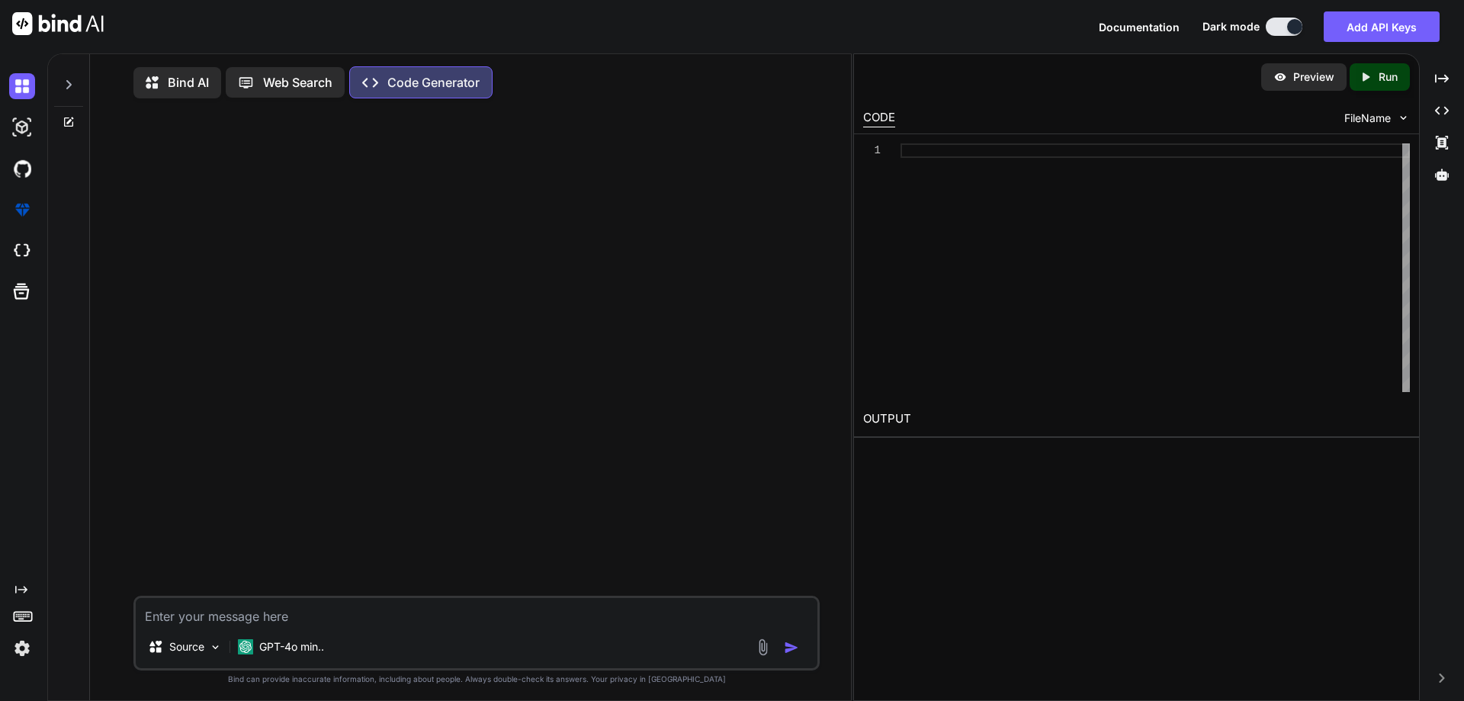
click at [198, 72] on div "Bind AI" at bounding box center [177, 82] width 88 height 31
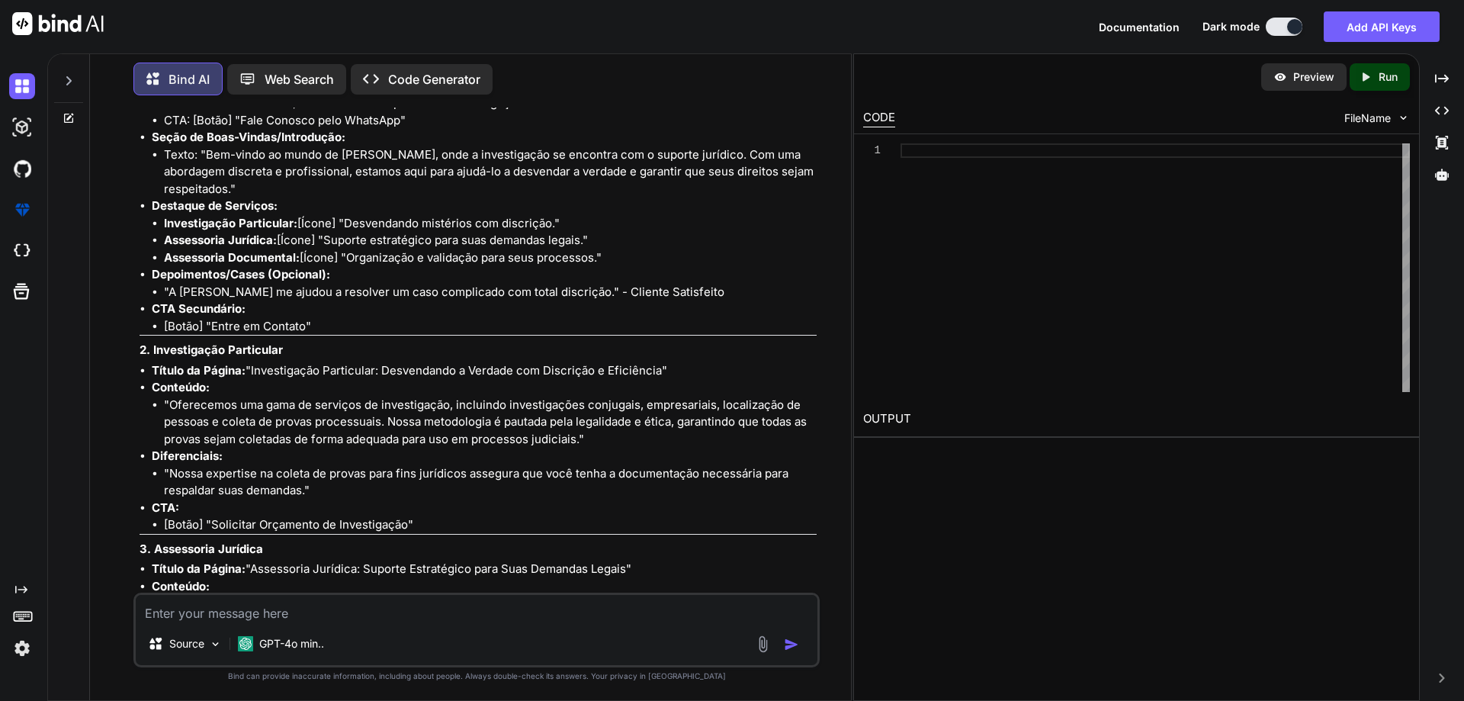
scroll to position [1504, 0]
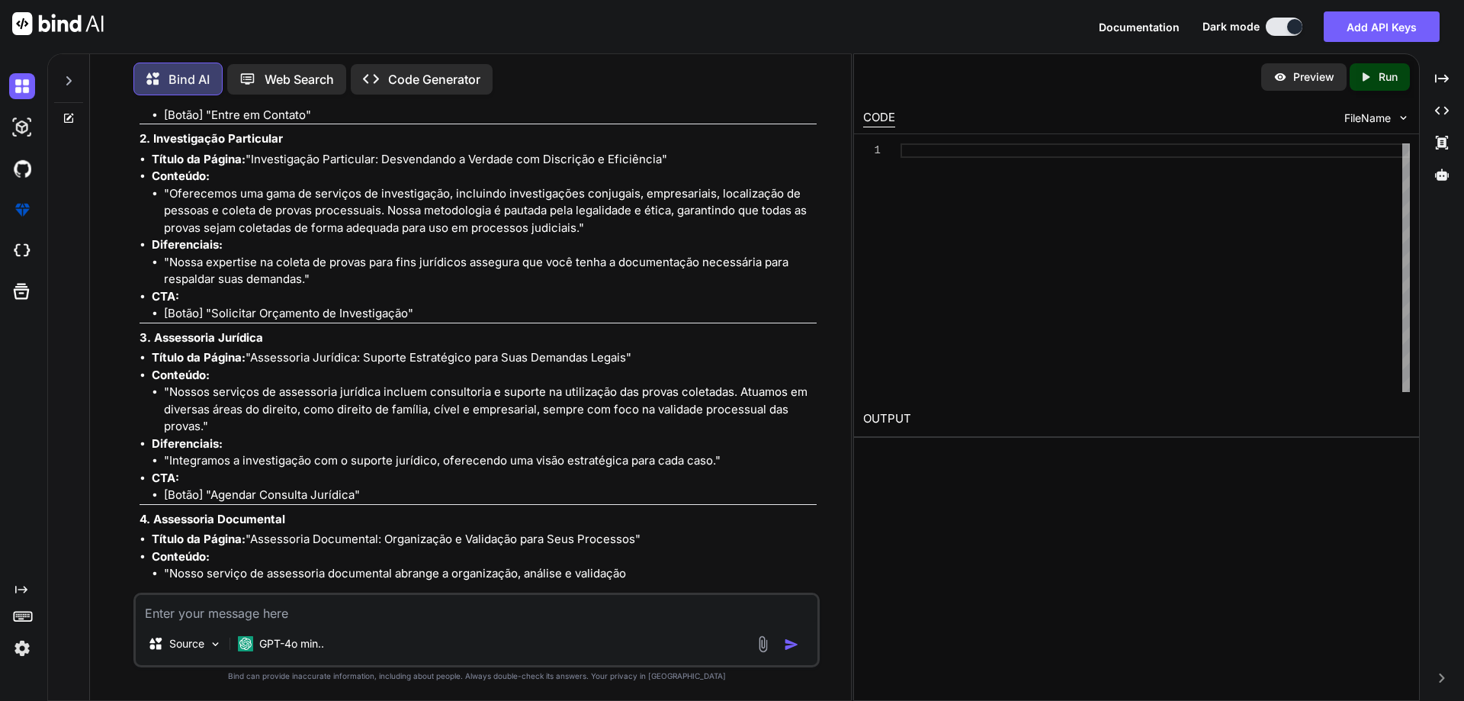
click at [323, 613] on textarea at bounding box center [477, 608] width 682 height 27
type textarea "x"
type textarea "é"
type textarea "x"
type textarea "é"
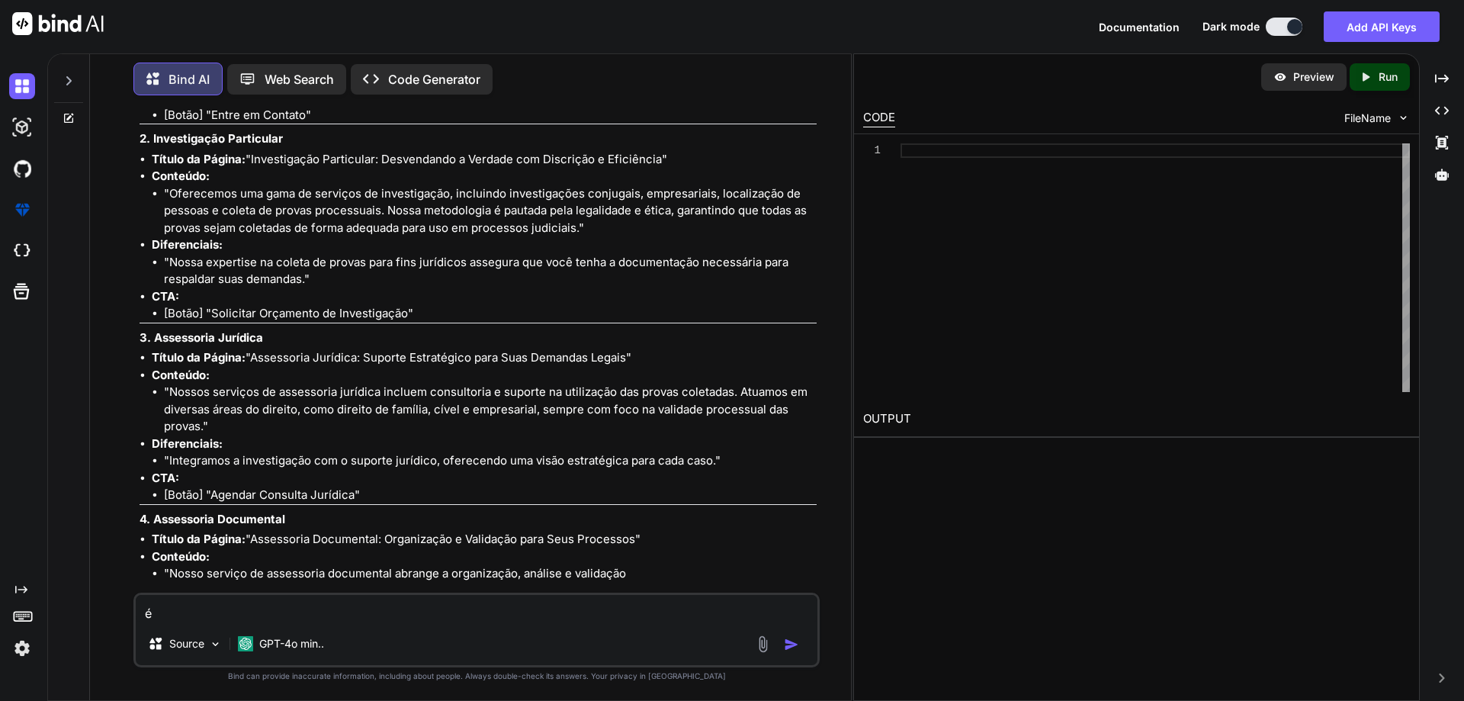
type textarea "x"
type textarea "é p"
type textarea "x"
type textarea "é pa"
type textarea "x"
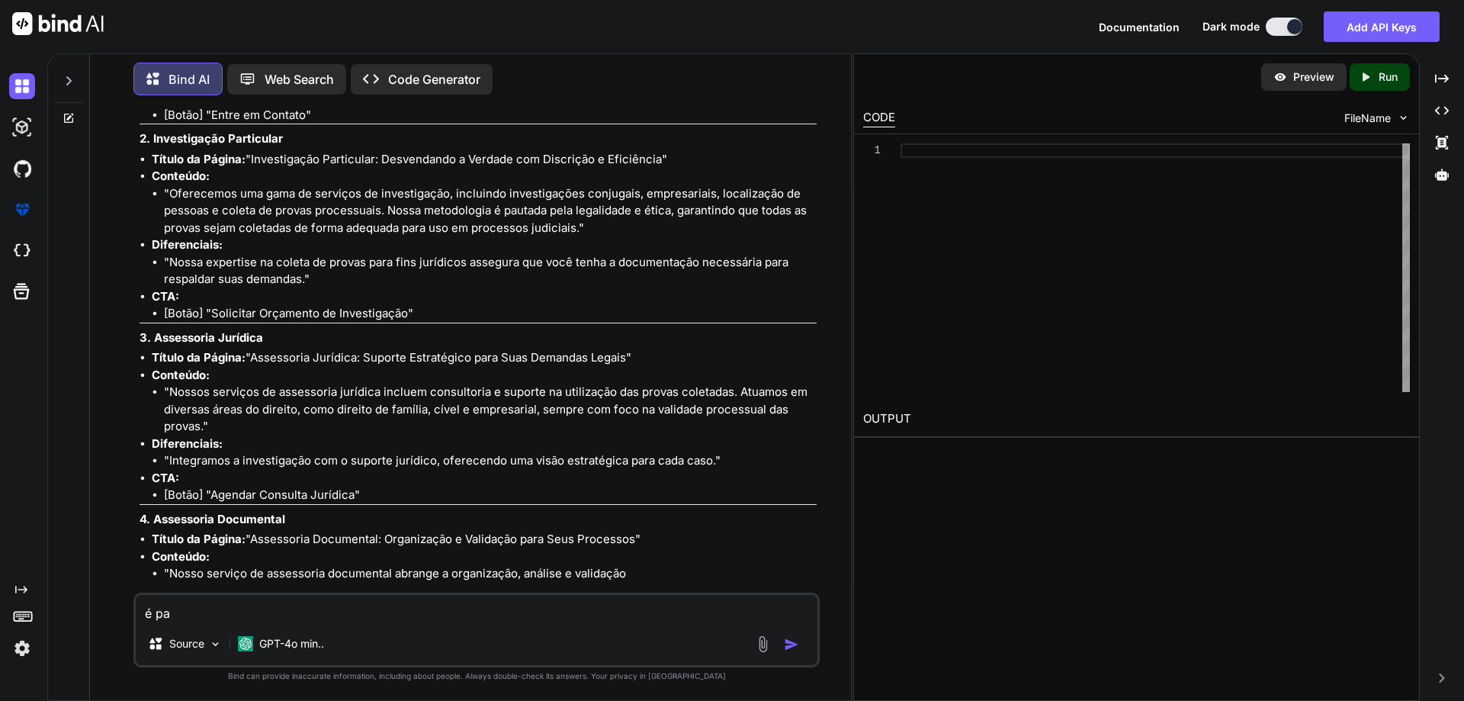
type textarea "é par"
type textarea "x"
type textarea "é para"
type textarea "x"
type textarea "é parav"
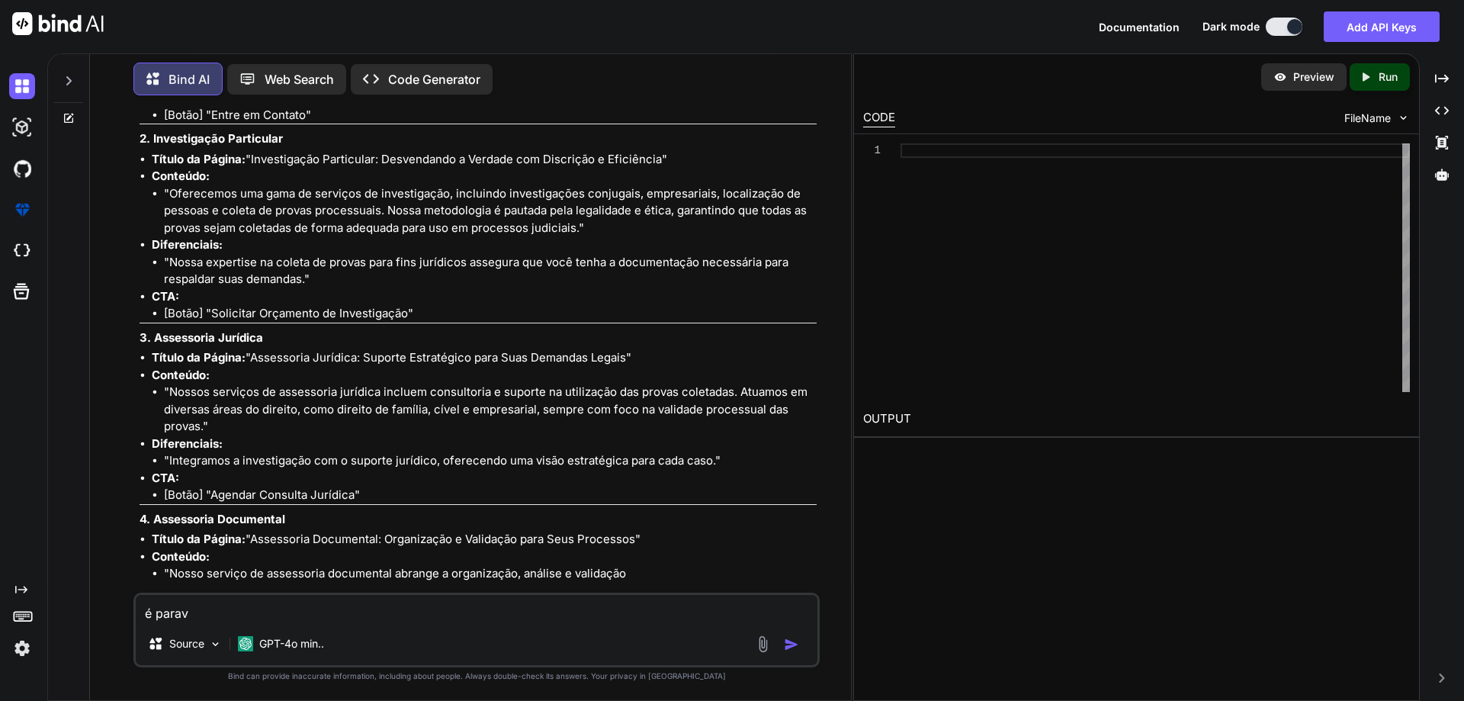
type textarea "x"
type textarea "é paravo"
type textarea "x"
type textarea "é paravoc"
type textarea "x"
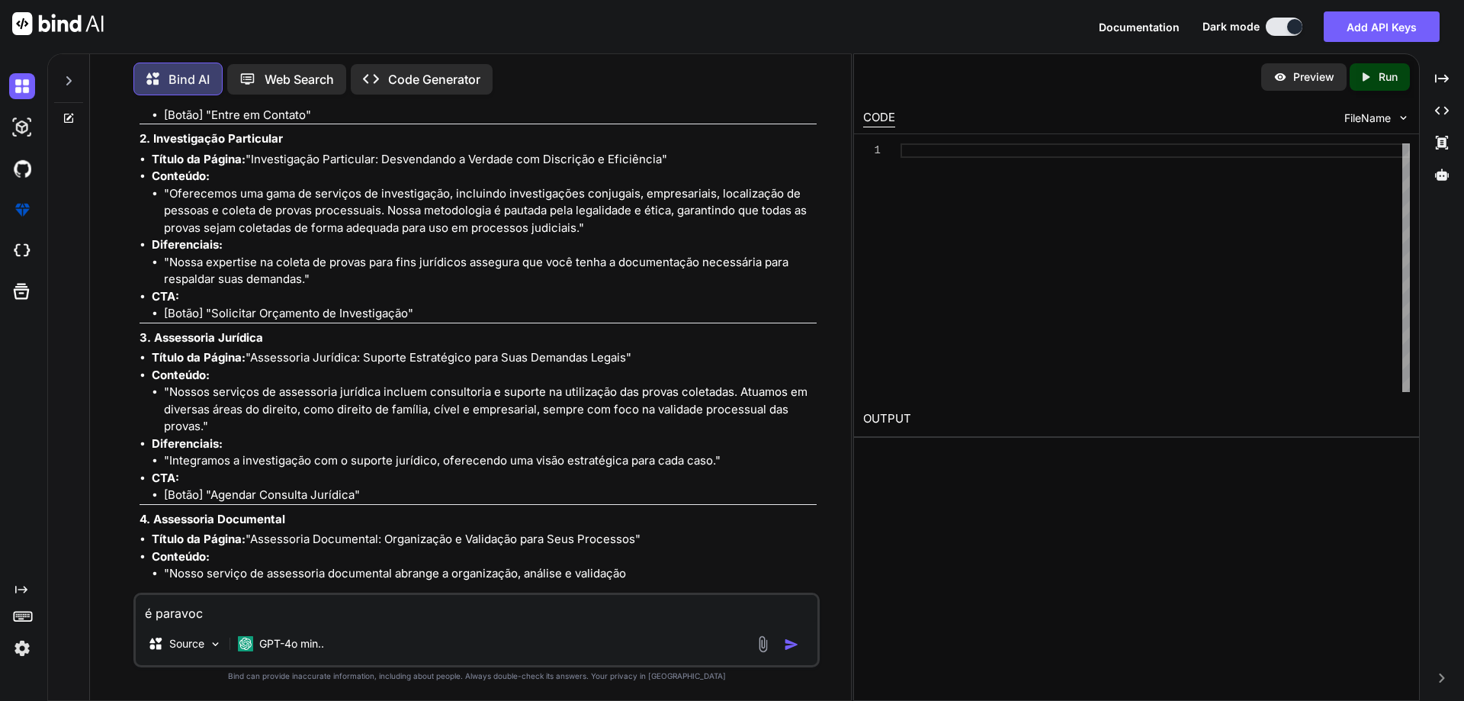
type textarea "é paravo"
type textarea "x"
type textarea "é parav"
type textarea "x"
type textarea "é para"
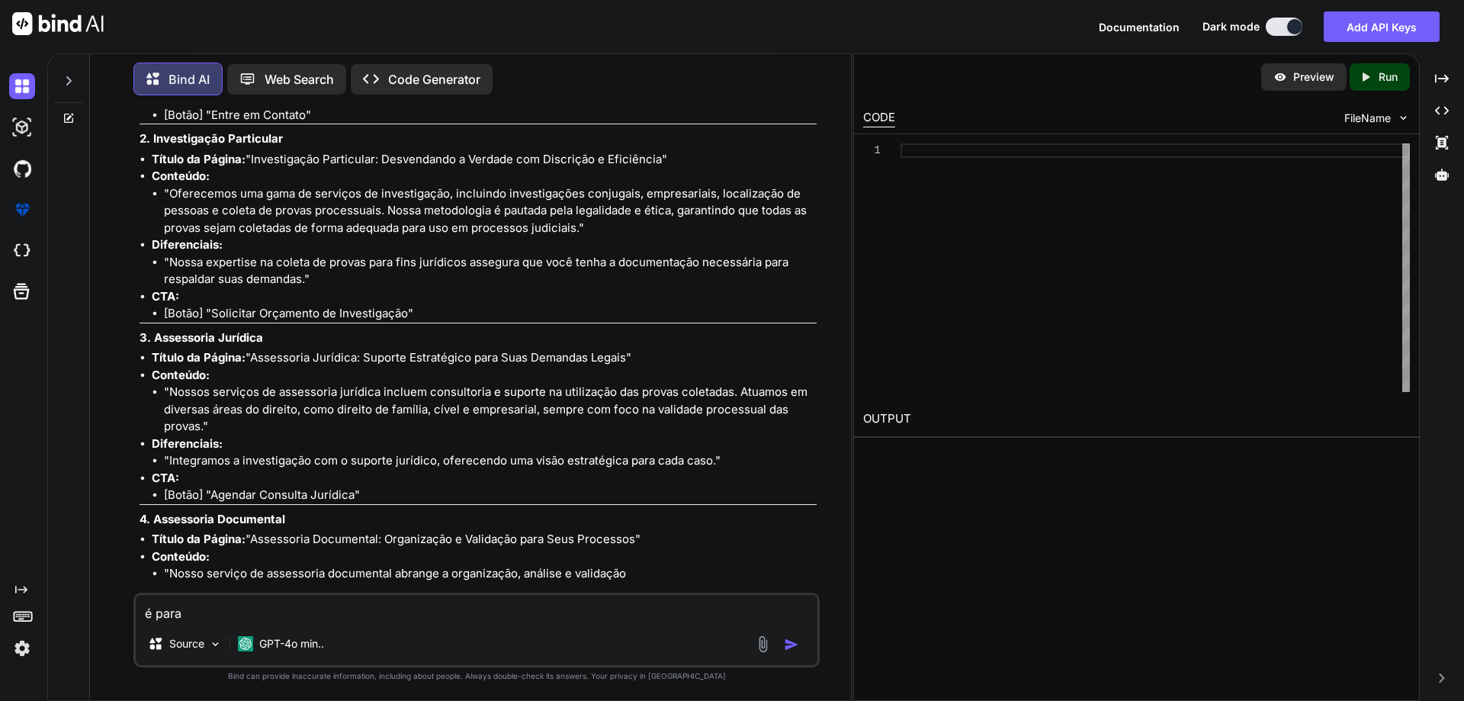
type textarea "x"
type textarea "é para"
type textarea "x"
type textarea "é para v"
type textarea "x"
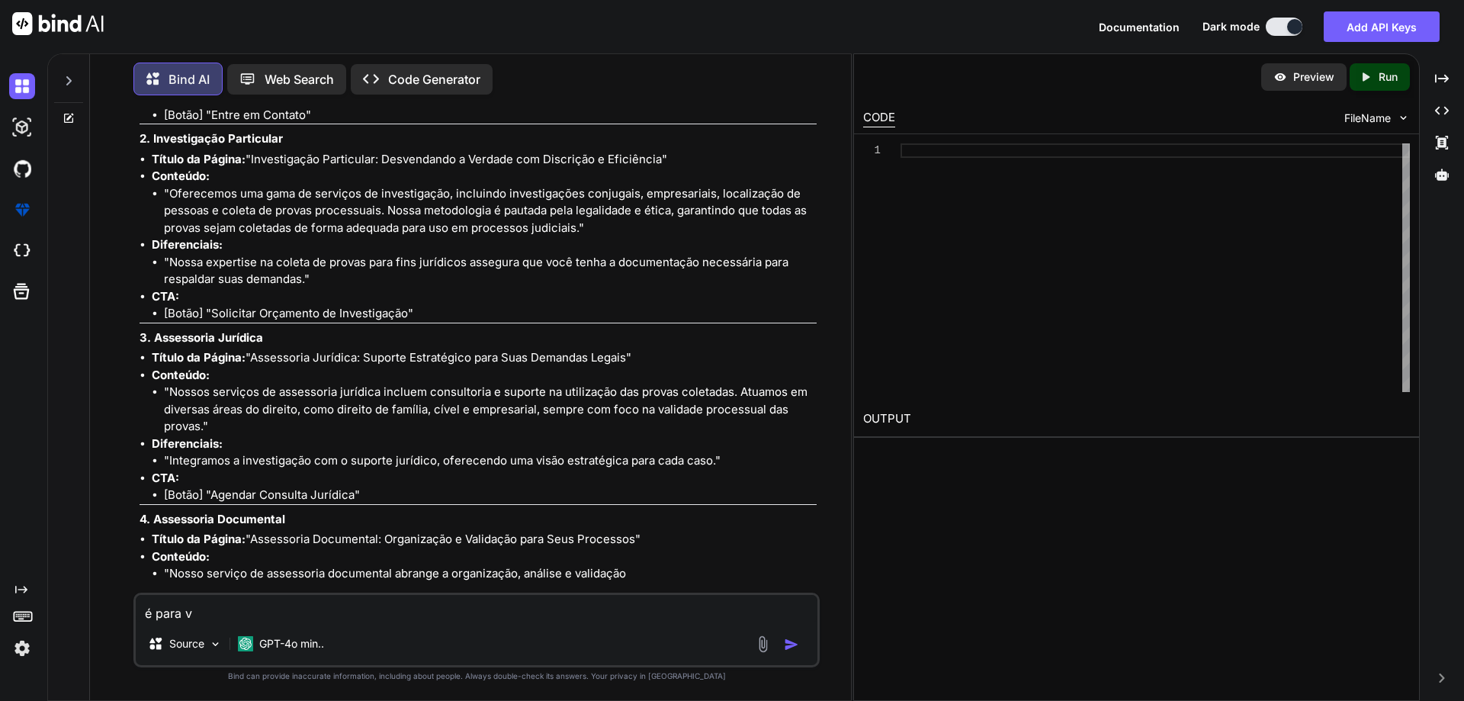
type textarea "é para vo"
type textarea "x"
type textarea "é para voc"
type textarea "x"
type textarea "é para você"
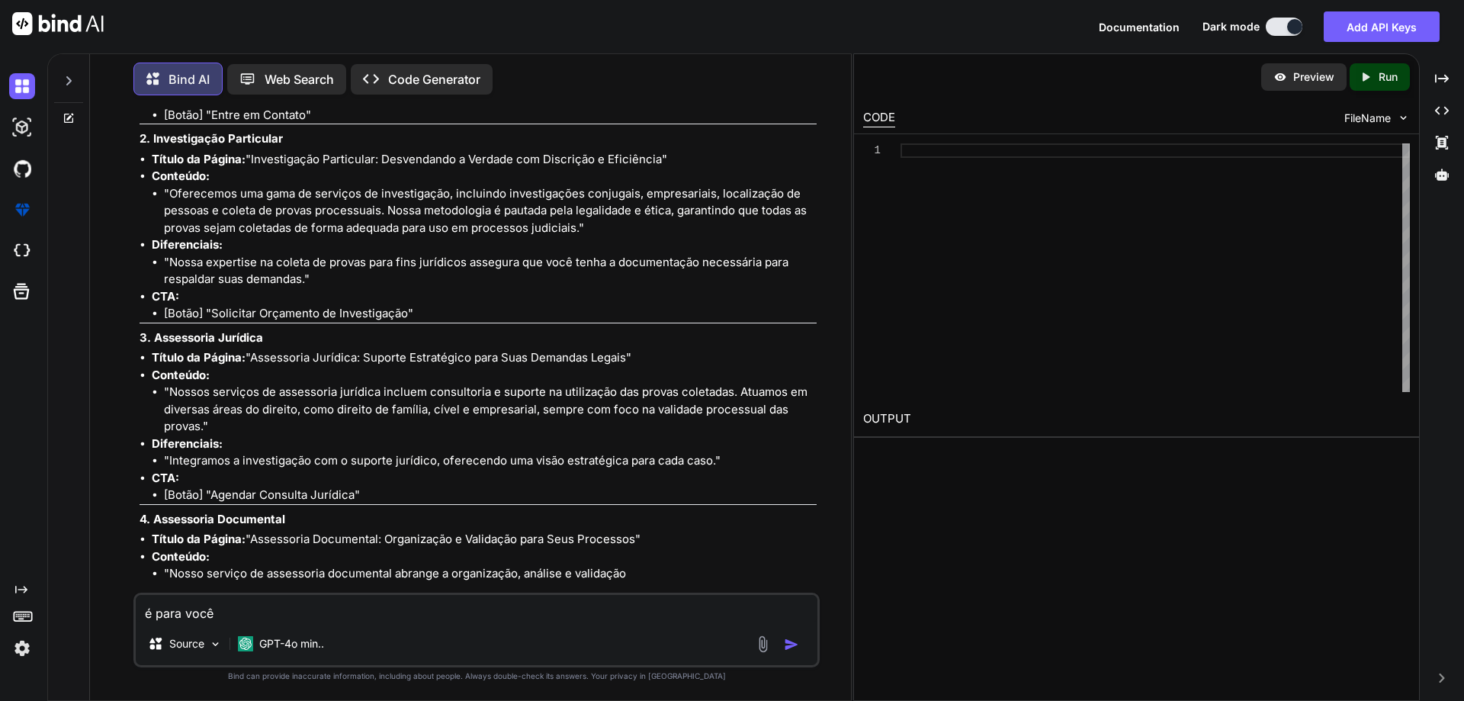
type textarea "x"
type textarea "é para você"
type textarea "x"
type textarea "é para você c"
type textarea "x"
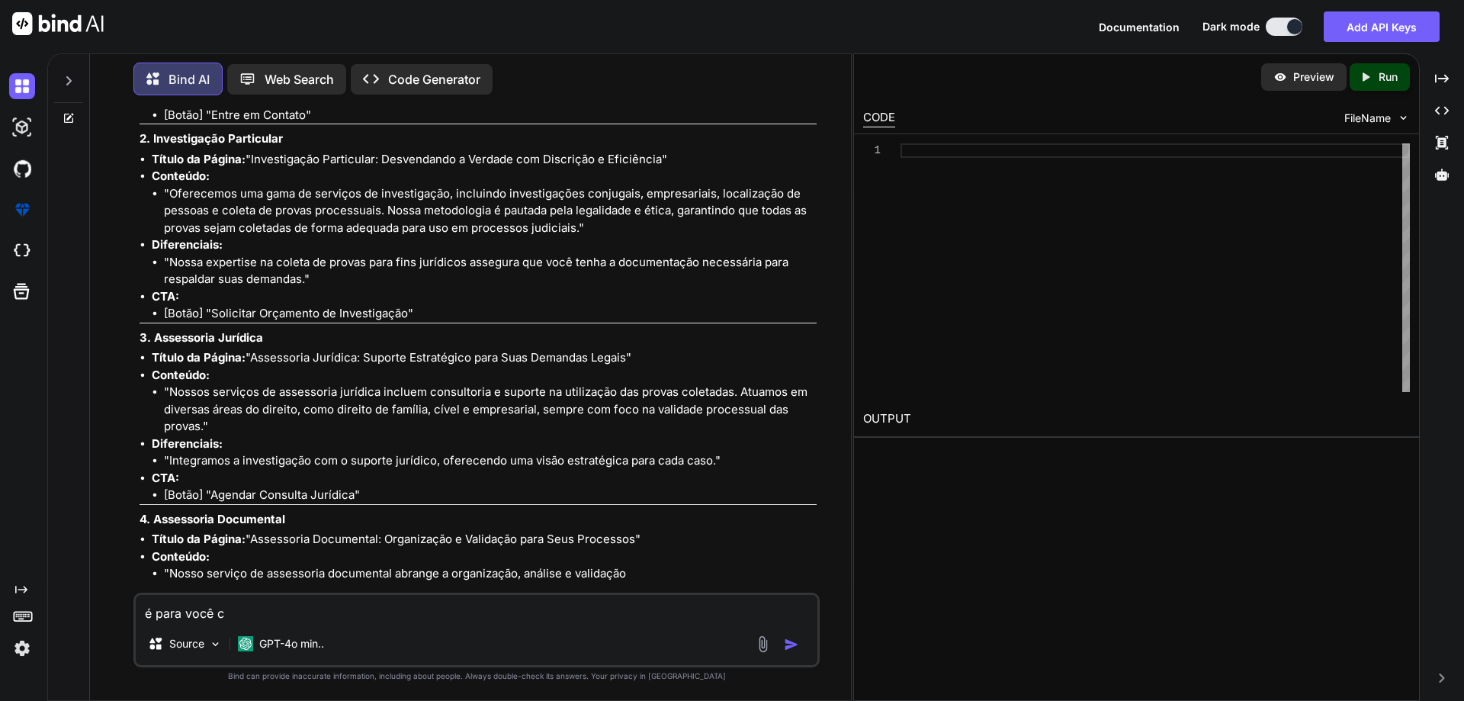
type textarea "é para você cr"
type textarea "x"
type textarea "é para você cri"
type textarea "x"
type textarea "é para você cria"
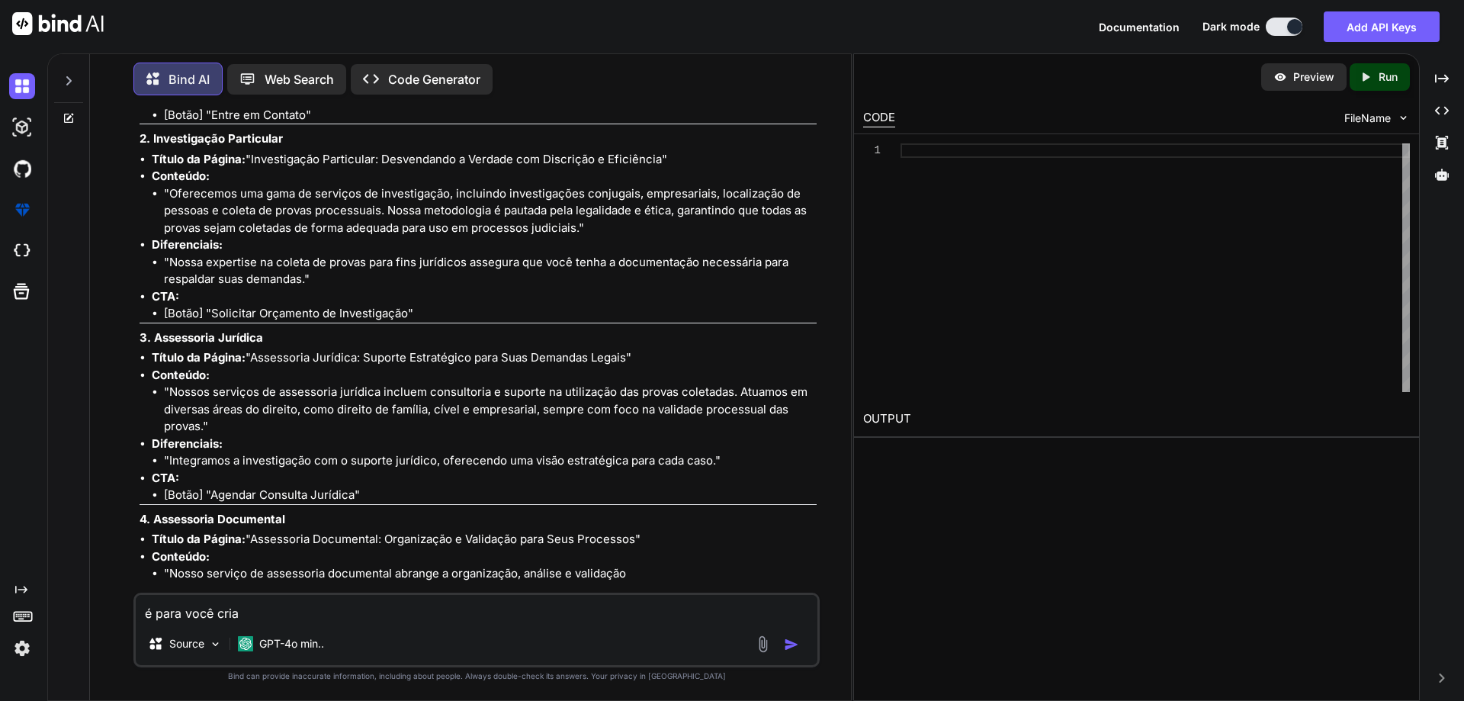
type textarea "x"
type textarea "é para você criar"
type textarea "x"
type textarea "é para você criar"
type textarea "x"
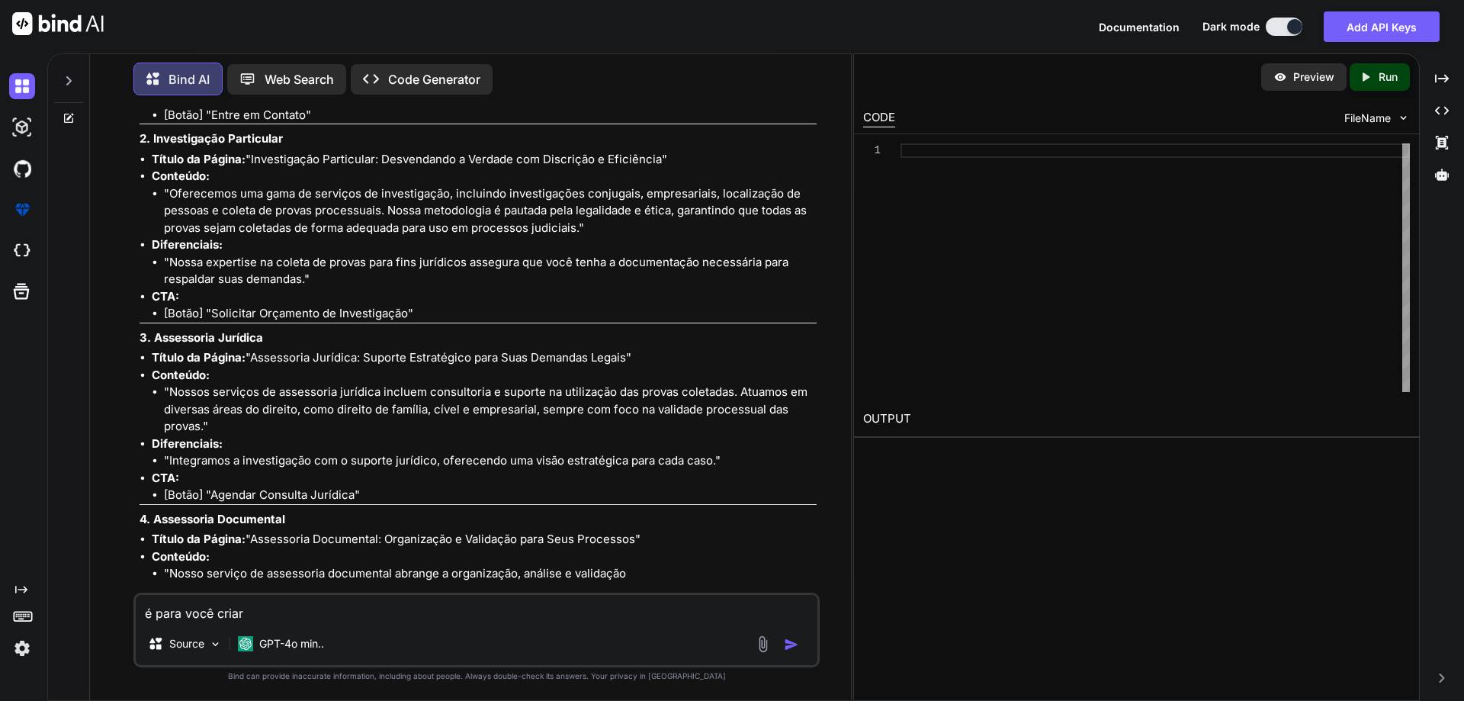
type textarea "é para você criar o"
type textarea "x"
type textarea "é para você criar o"
type textarea "x"
type textarea "é para você criar o s"
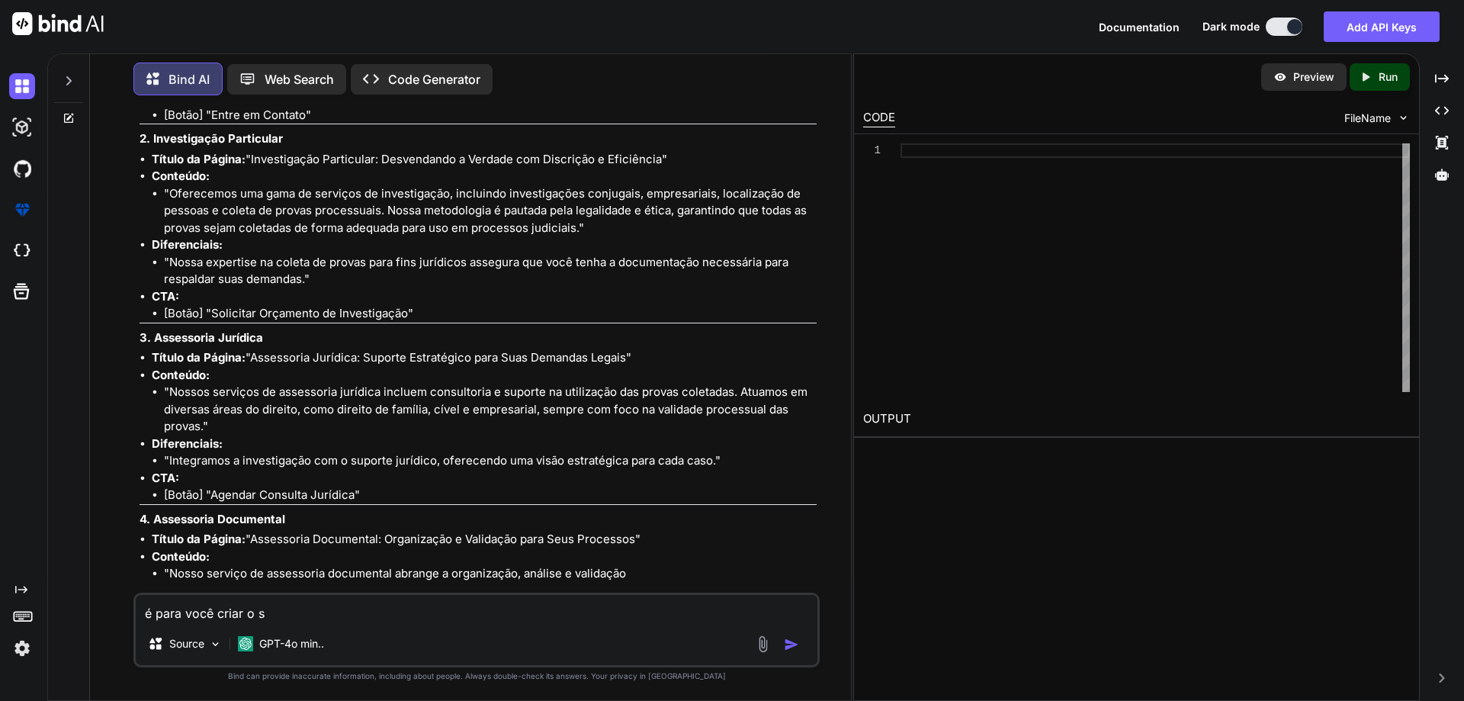
type textarea "x"
type textarea "é para você criar o si"
type textarea "x"
type textarea "é para você criar o sit"
type textarea "x"
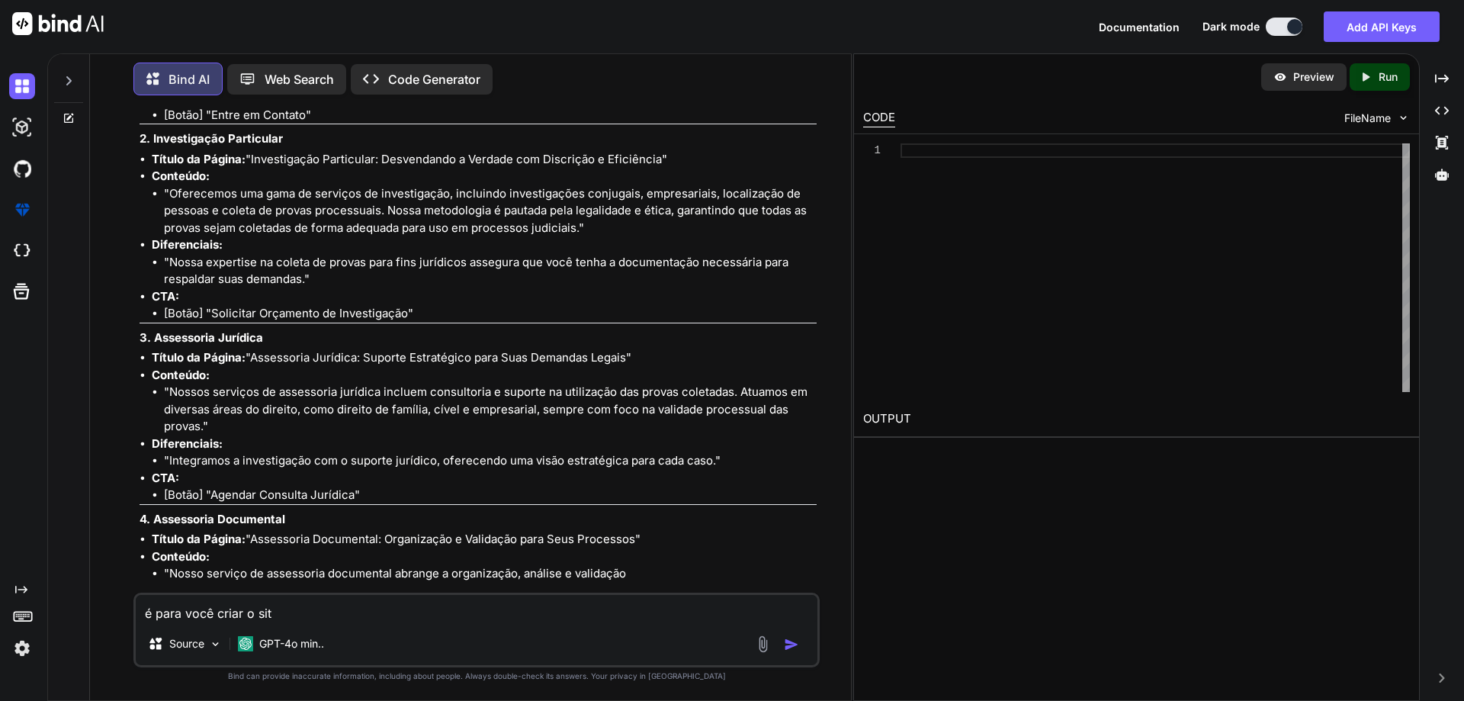
type textarea "é para você criar o site"
type textarea "x"
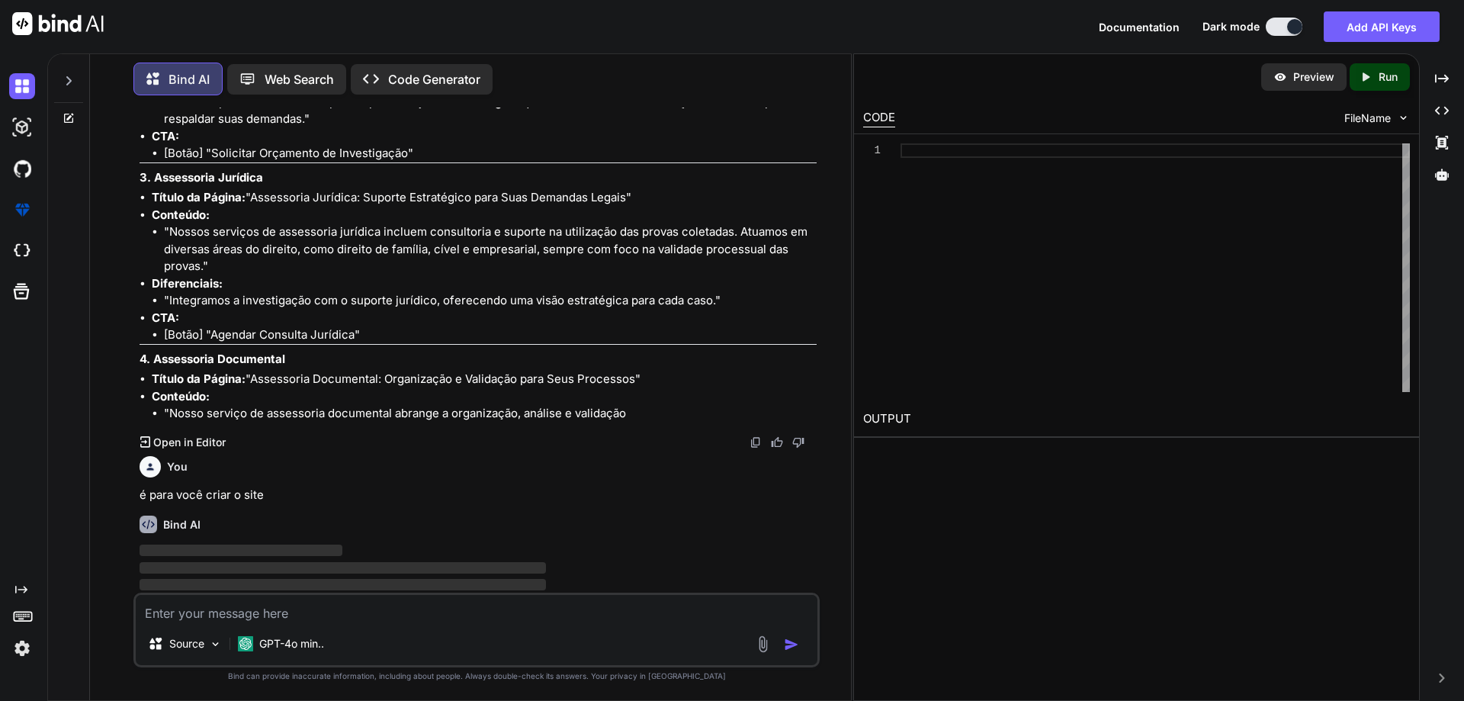
scroll to position [1666, 0]
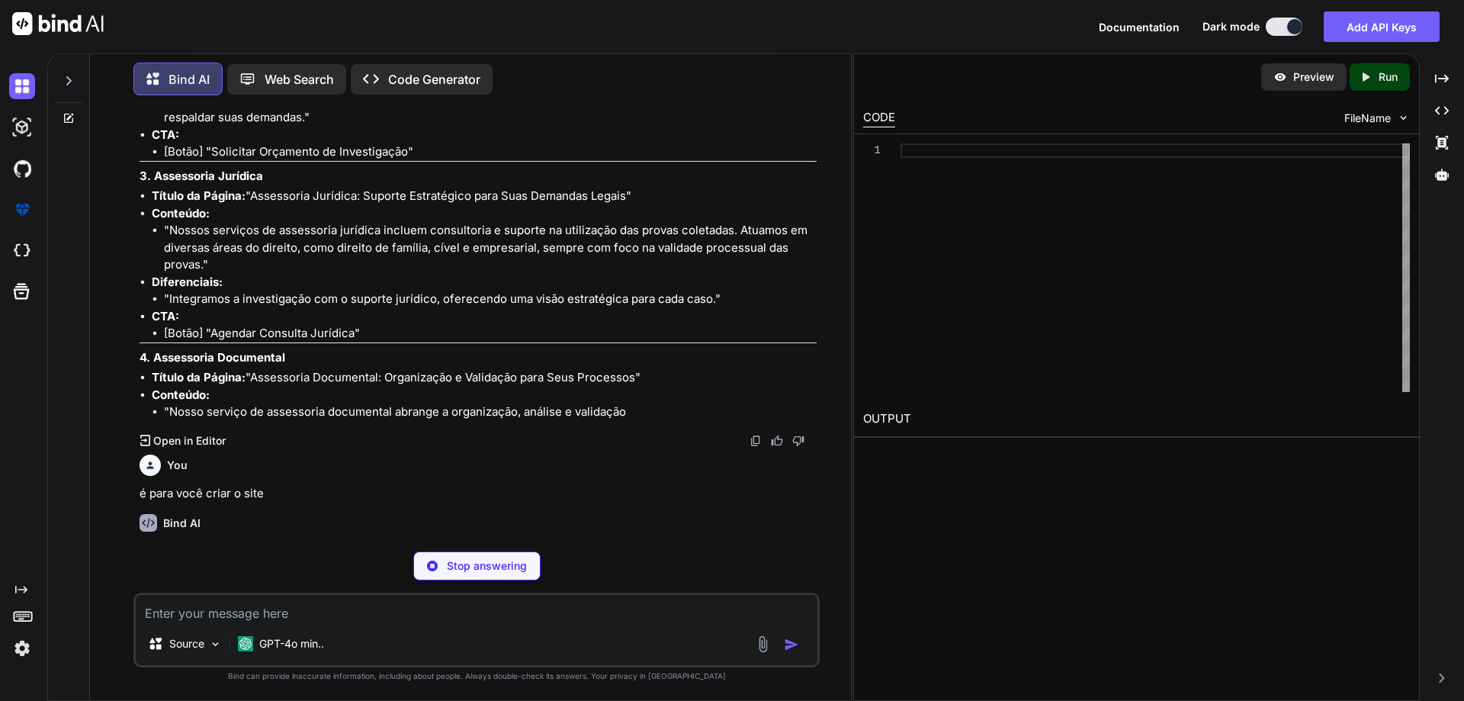
type textarea "x"
type textarea "</html>"
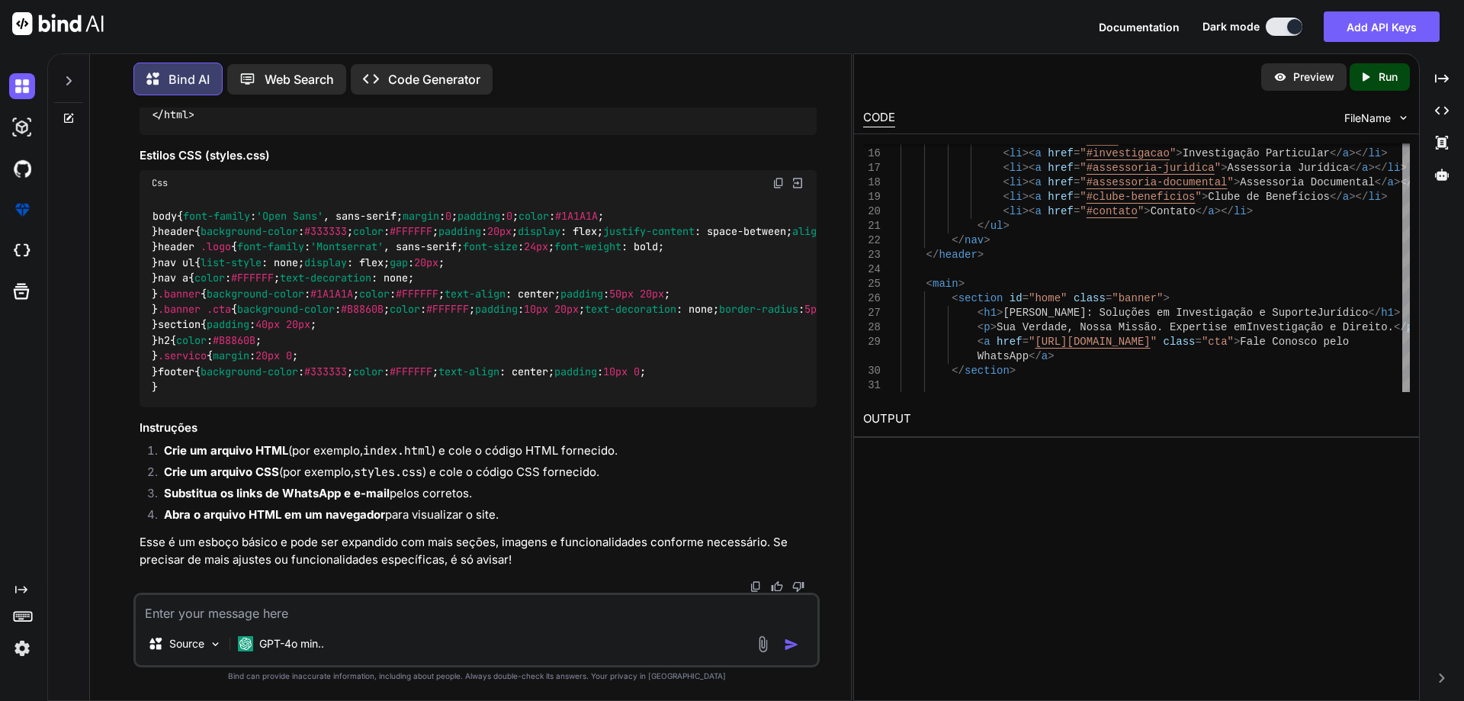
scroll to position [3030, 0]
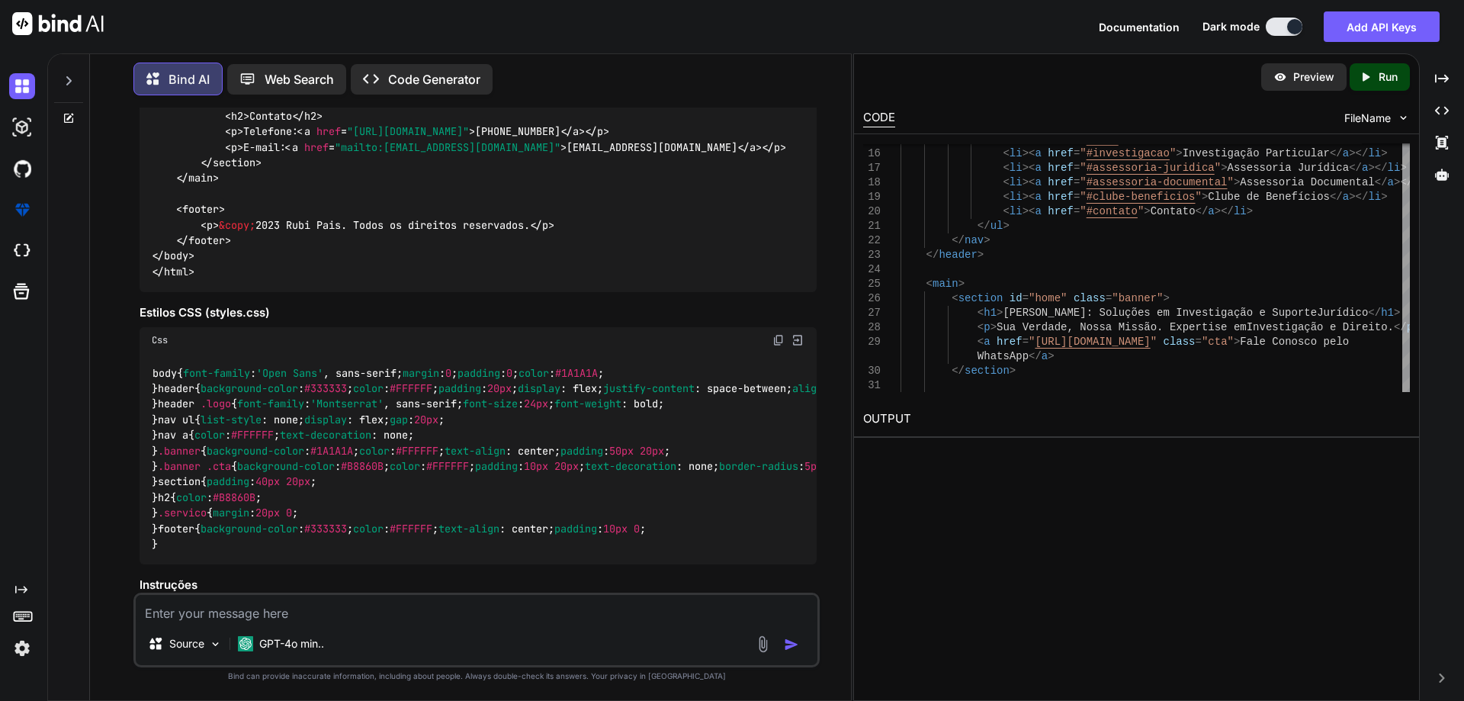
click at [301, 70] on p "Web Search" at bounding box center [299, 79] width 69 height 18
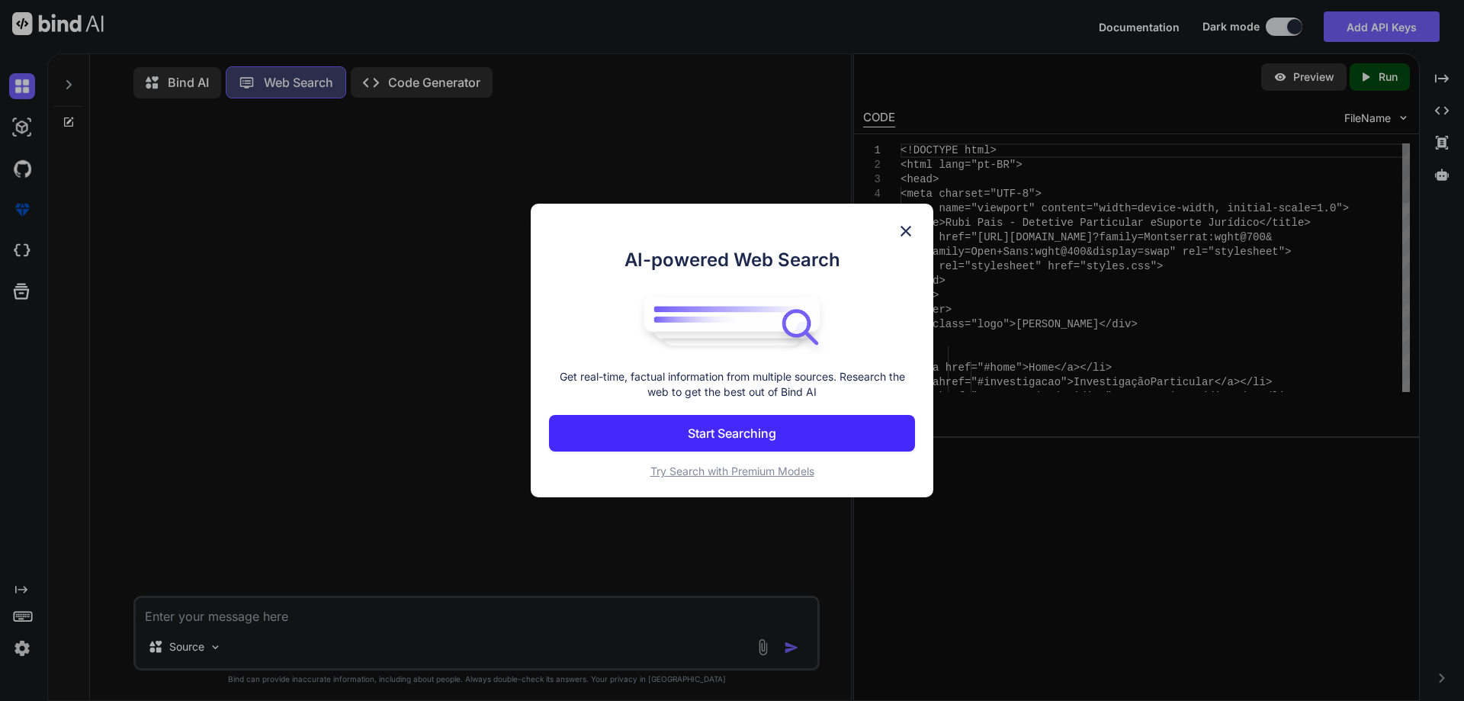
scroll to position [7, 0]
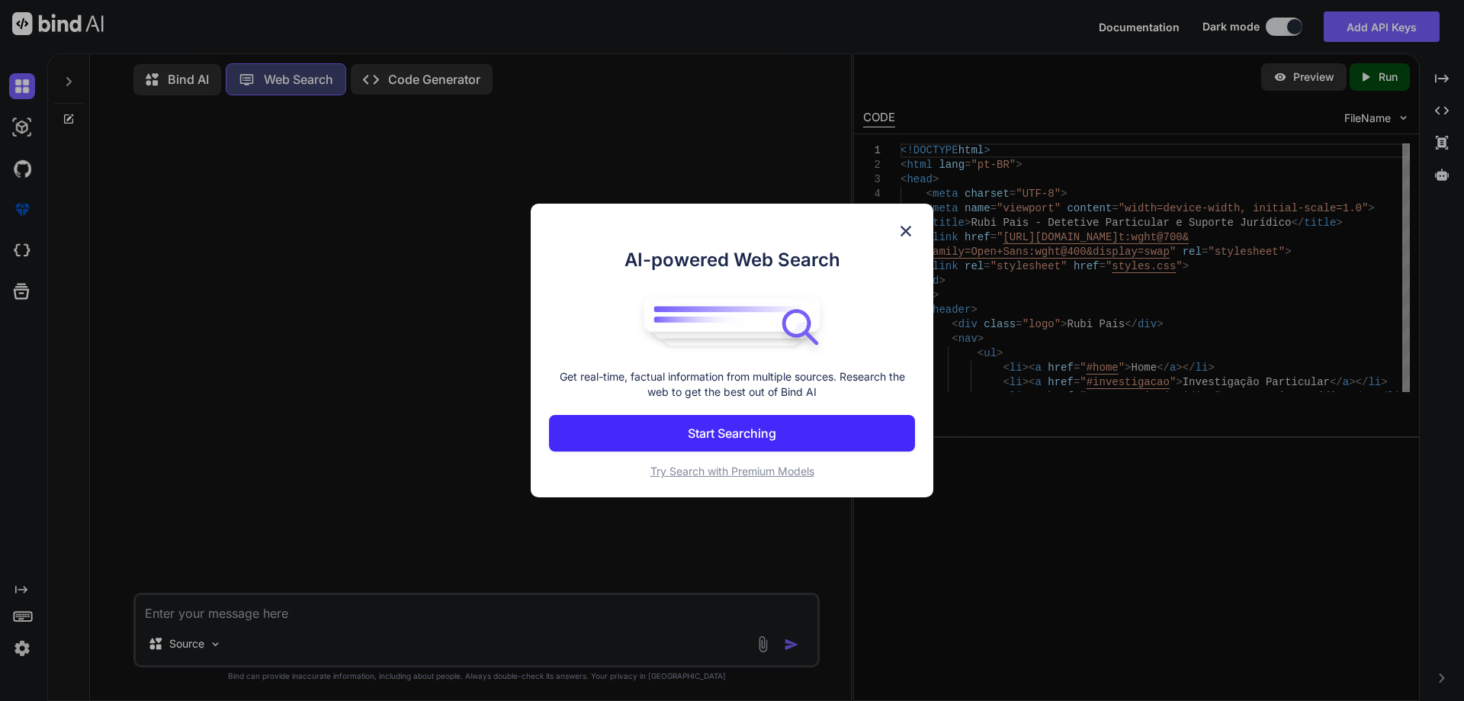
type textarea "x"
